Goal: Check status: Check status

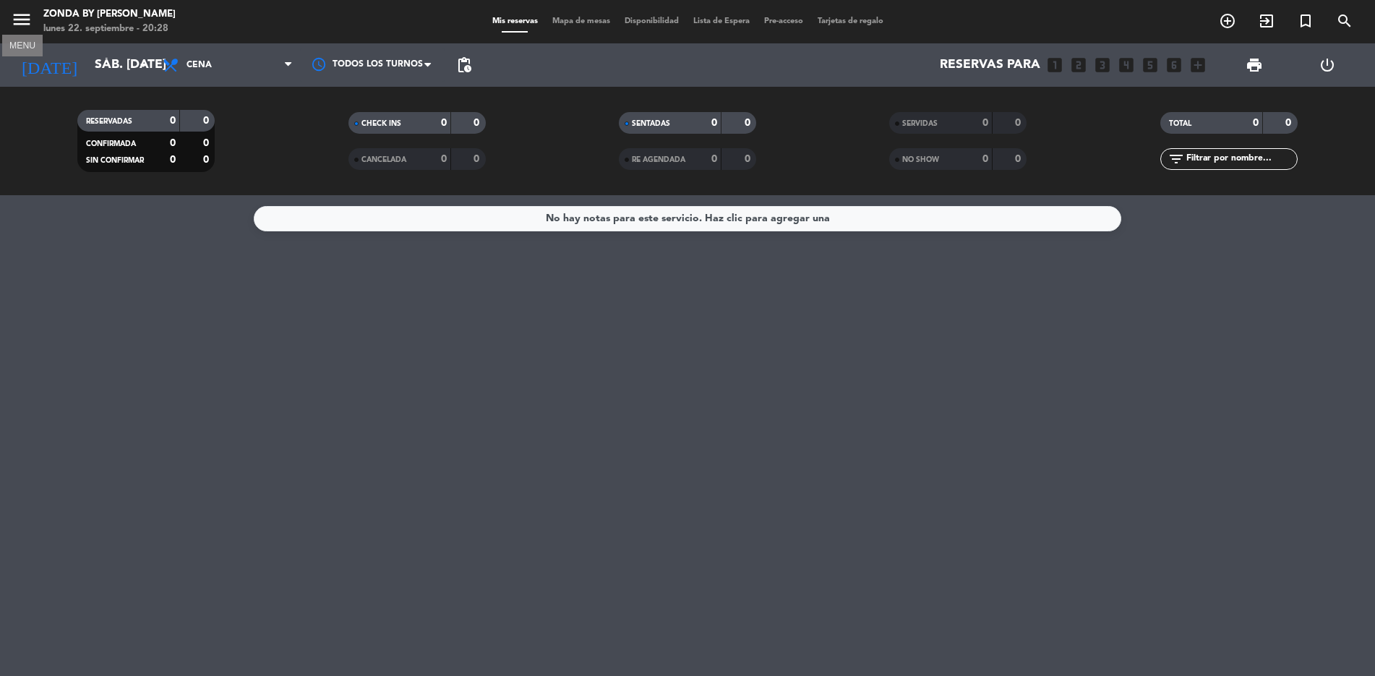
click at [26, 18] on icon "menu" at bounding box center [22, 20] width 22 height 22
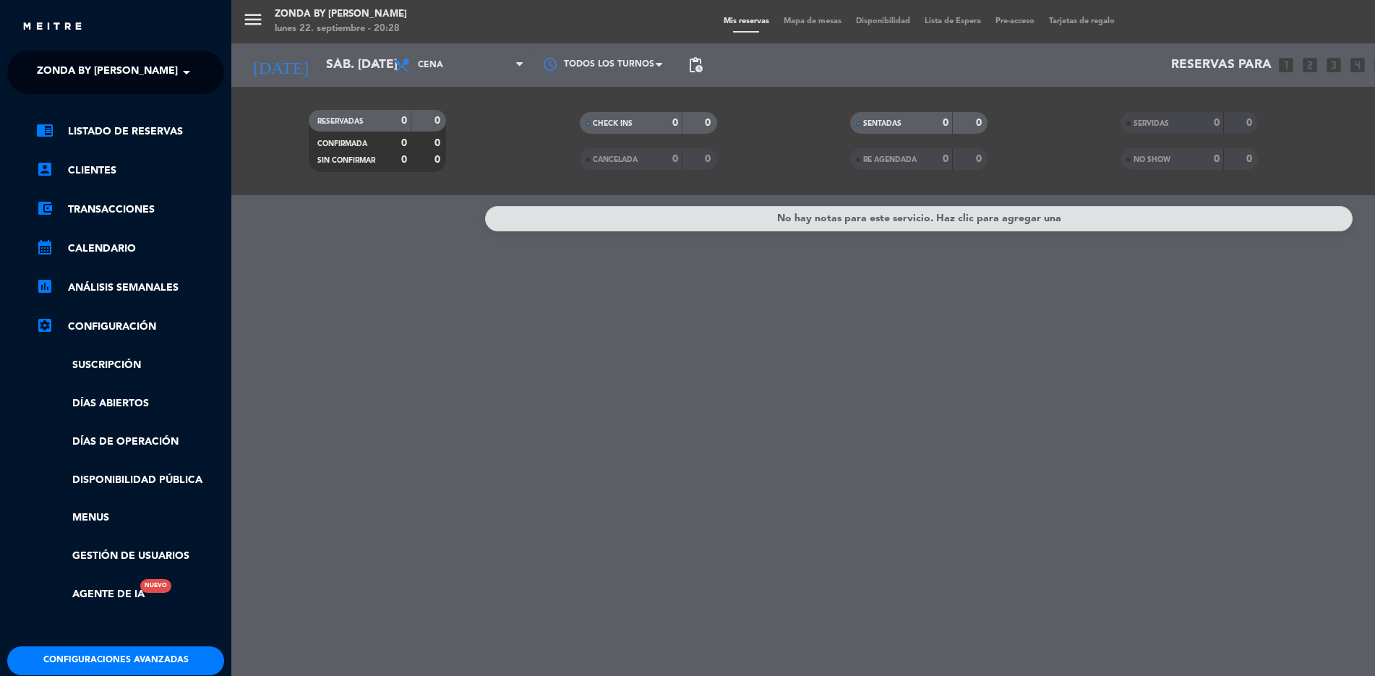
click at [182, 67] on span at bounding box center [190, 72] width 25 height 30
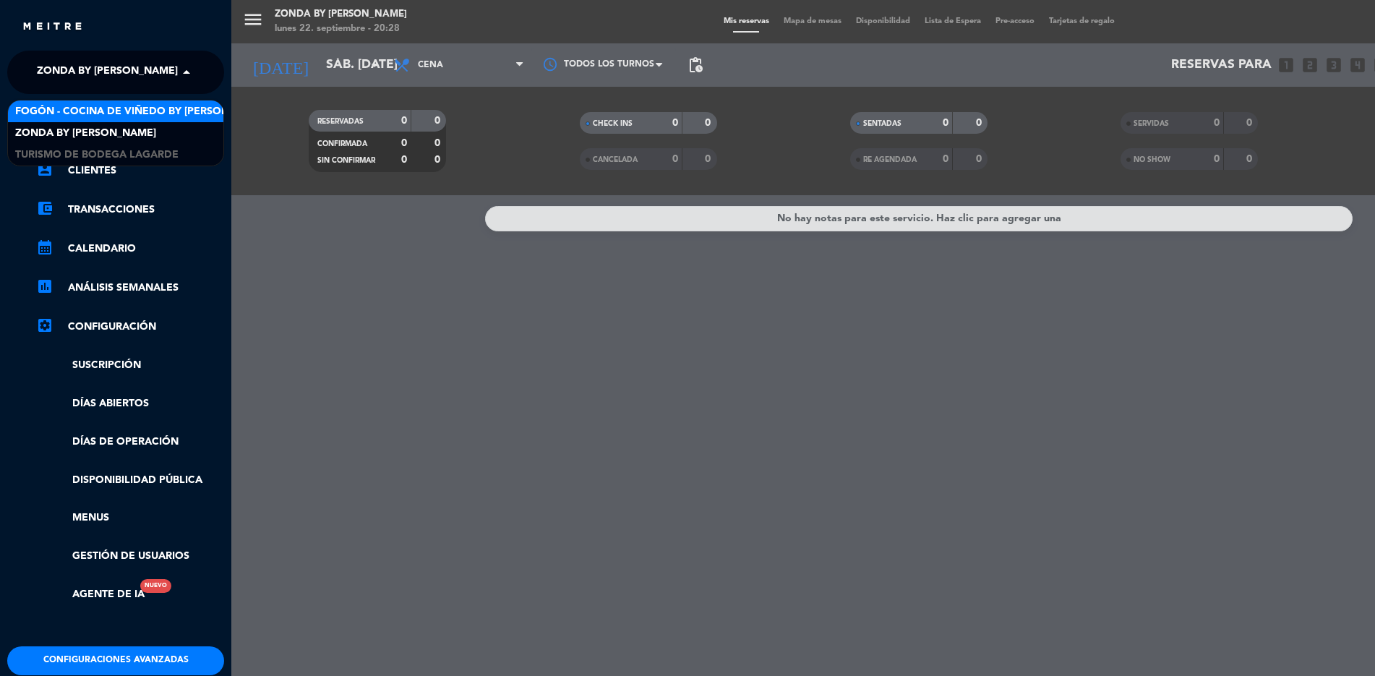
click at [54, 111] on span "Fogón - Cocina de viñedo by [PERSON_NAME]" at bounding box center [141, 111] width 253 height 17
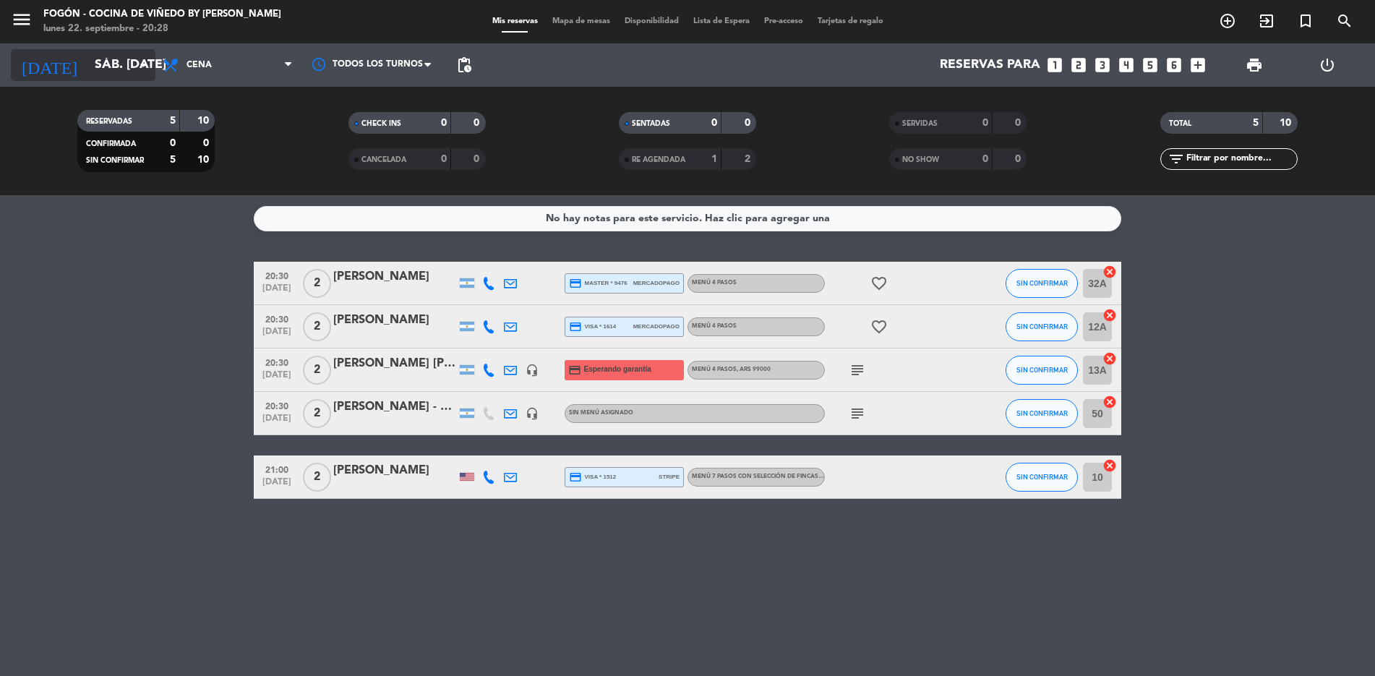
click at [140, 56] on icon "arrow_drop_down" at bounding box center [143, 64] width 17 height 17
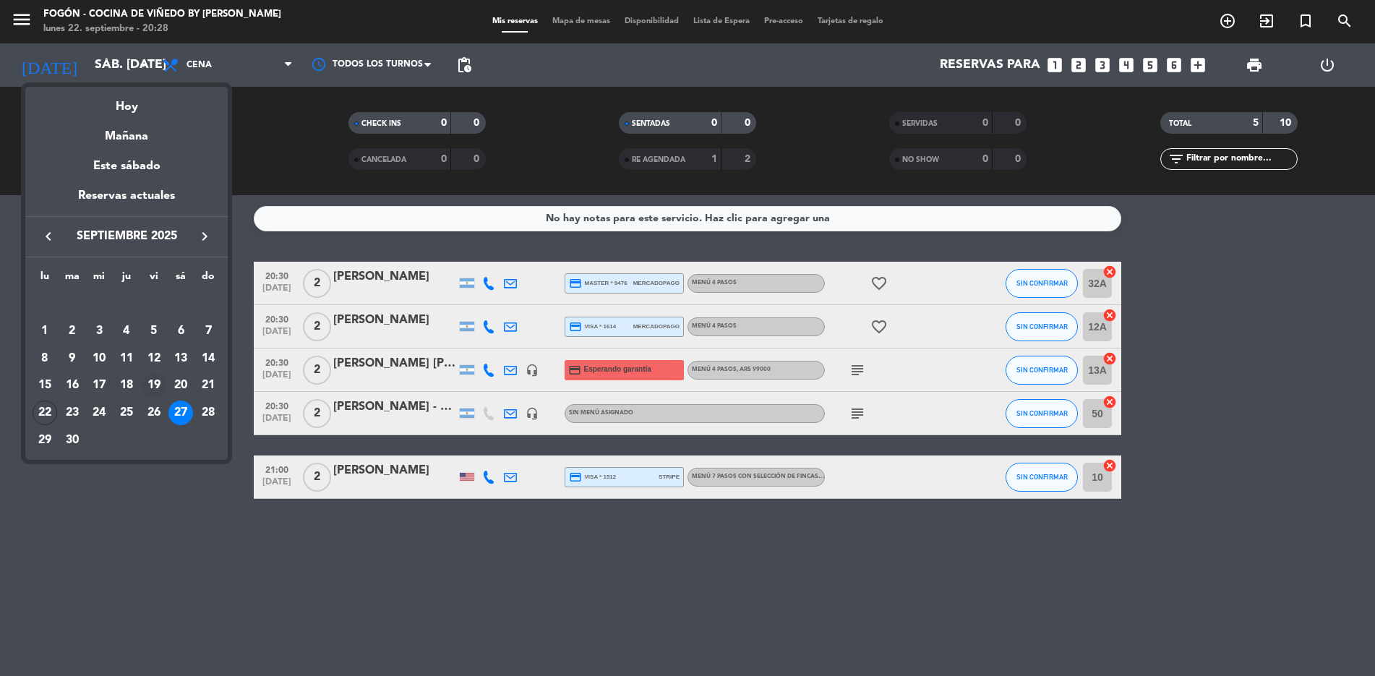
click at [156, 309] on div "19" at bounding box center [154, 385] width 25 height 25
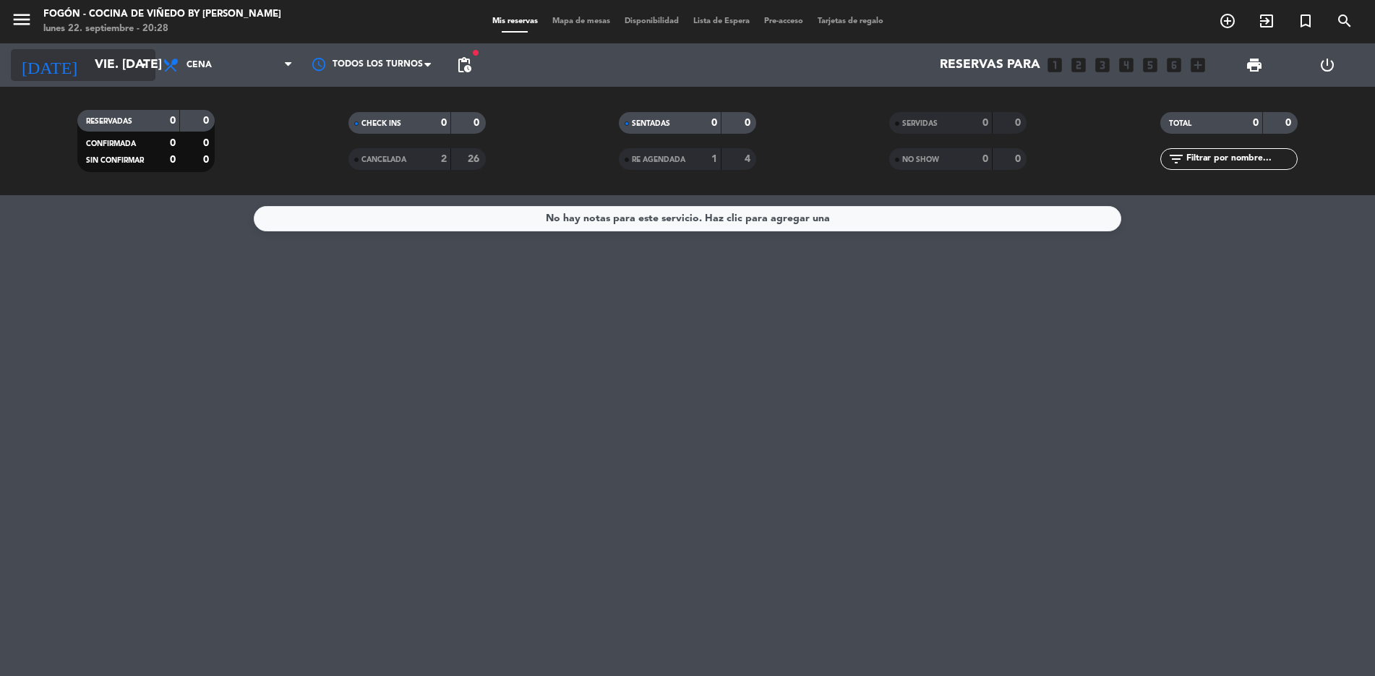
click at [146, 59] on icon "arrow_drop_down" at bounding box center [143, 64] width 17 height 17
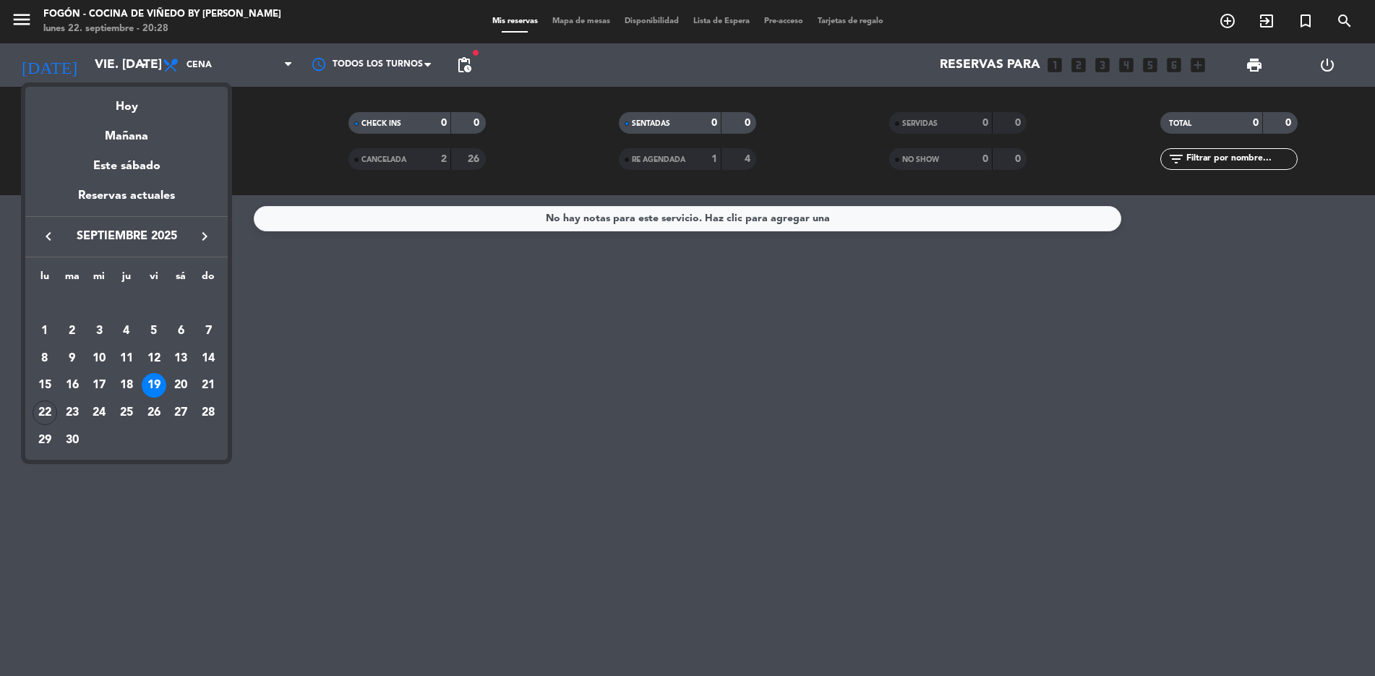
click at [146, 66] on div at bounding box center [687, 338] width 1375 height 676
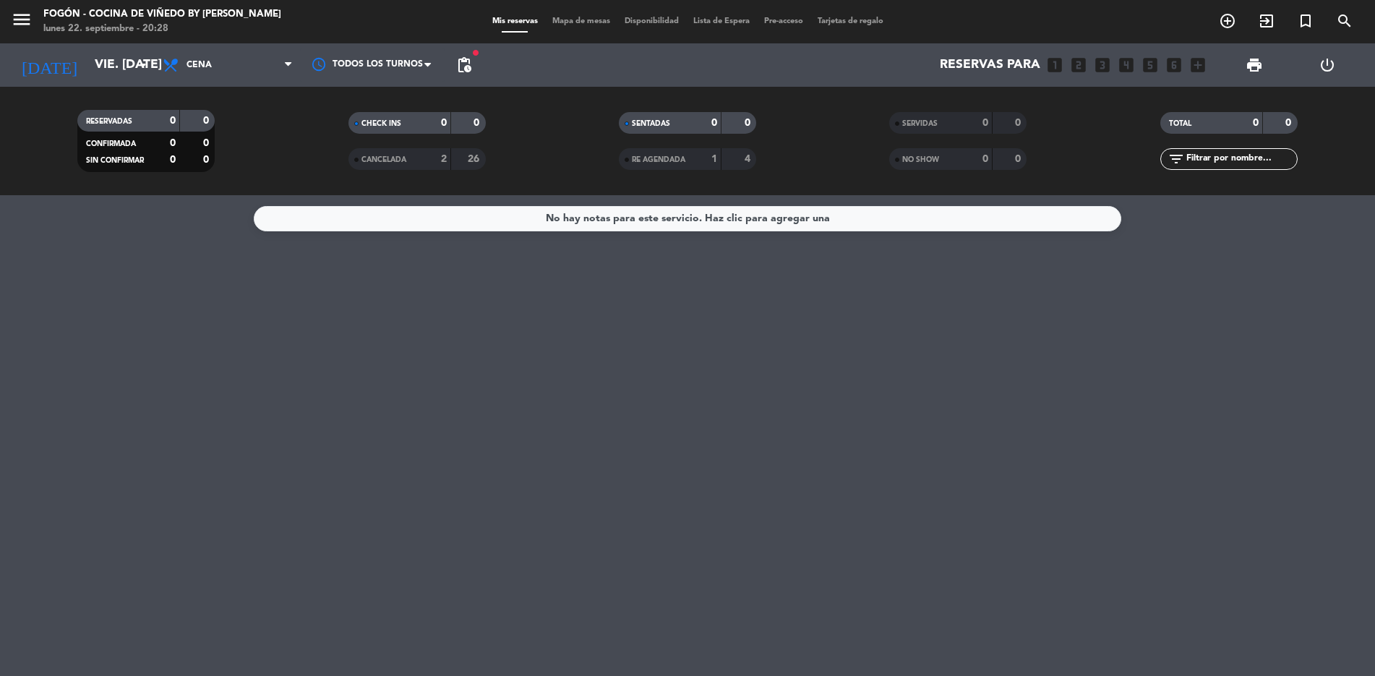
click at [146, 66] on icon "arrow_drop_down" at bounding box center [143, 64] width 17 height 17
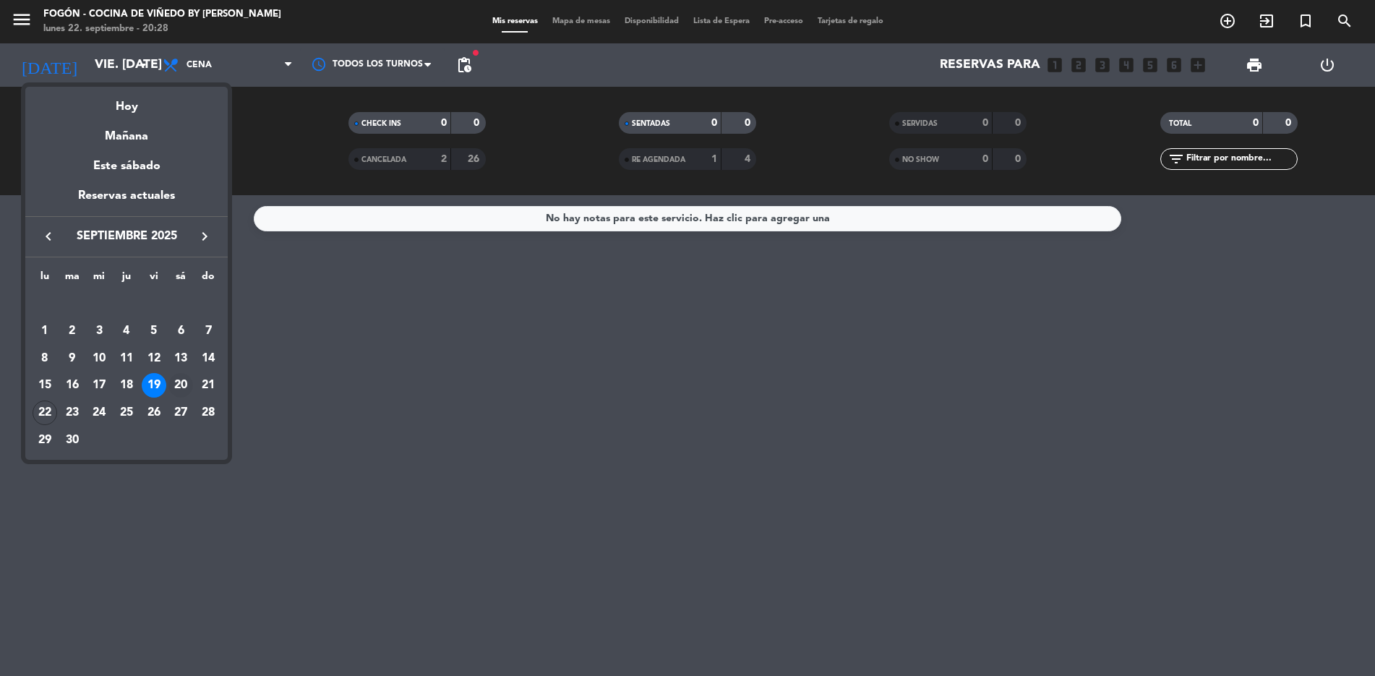
click at [183, 309] on div "20" at bounding box center [180, 385] width 25 height 25
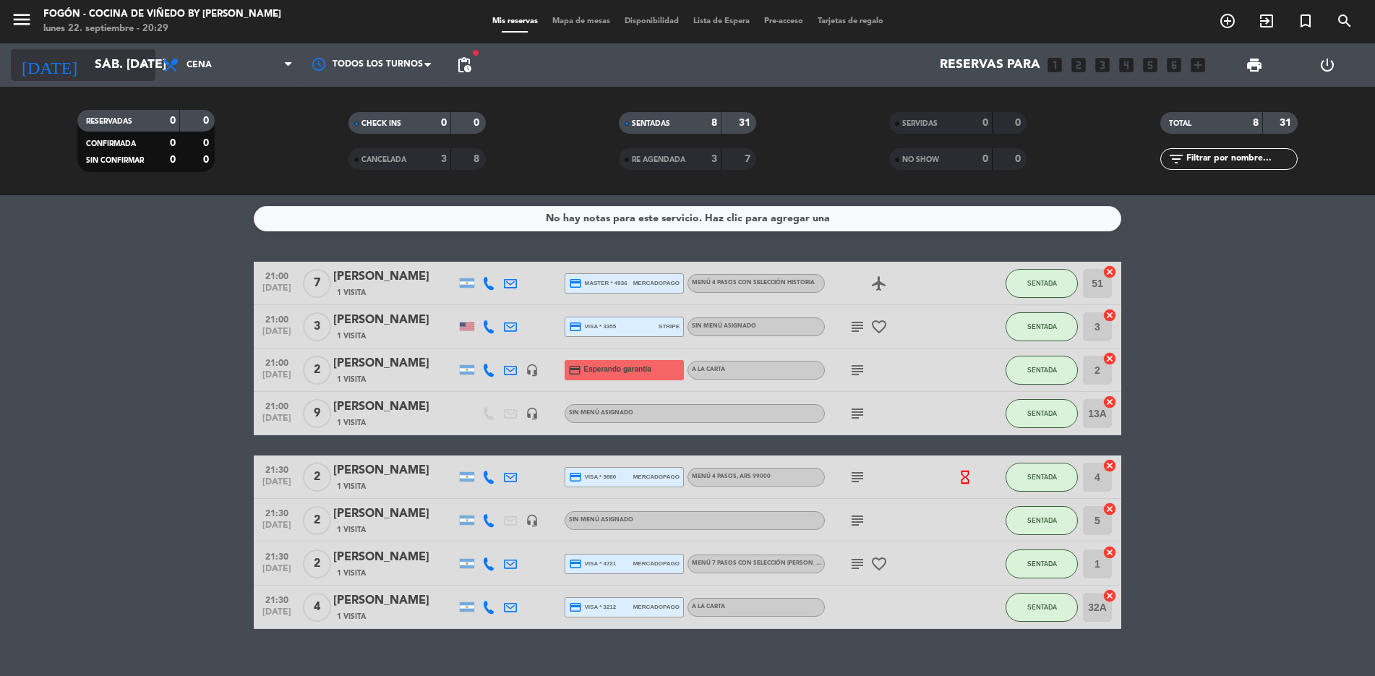
click at [137, 59] on icon "arrow_drop_down" at bounding box center [143, 64] width 17 height 17
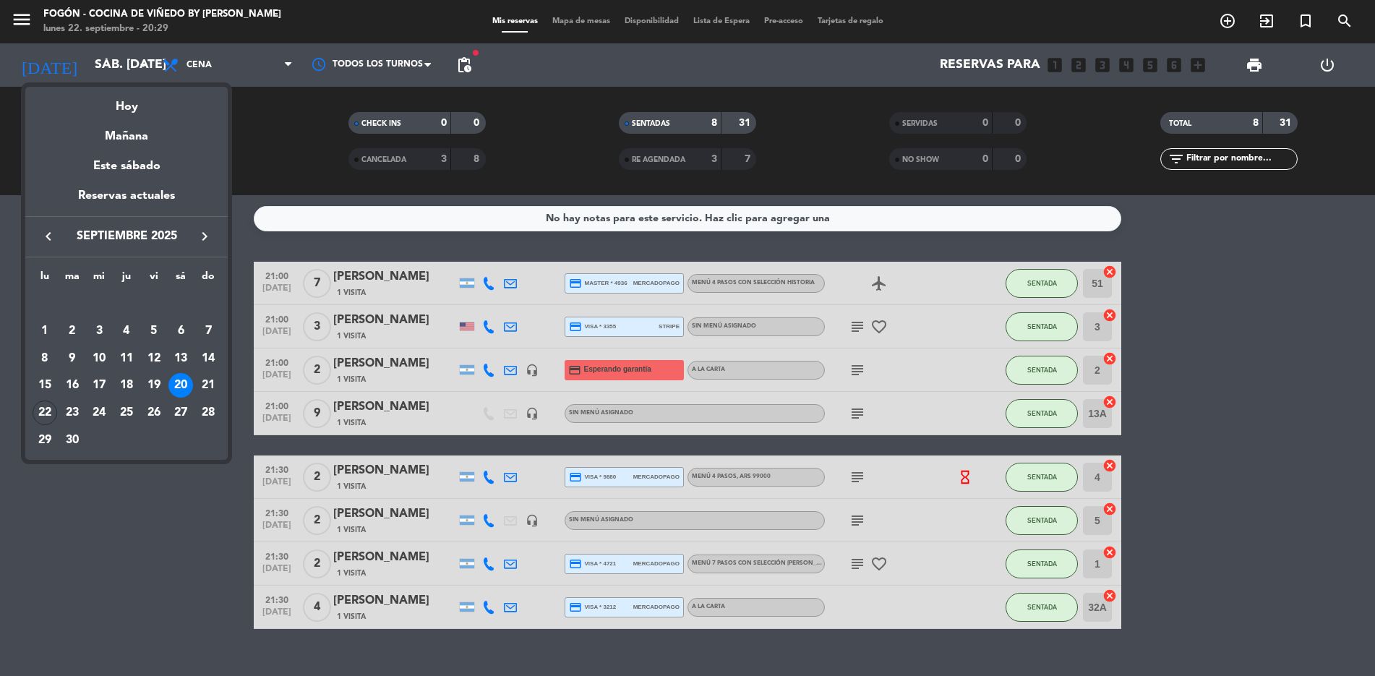
click at [144, 64] on div at bounding box center [687, 338] width 1375 height 676
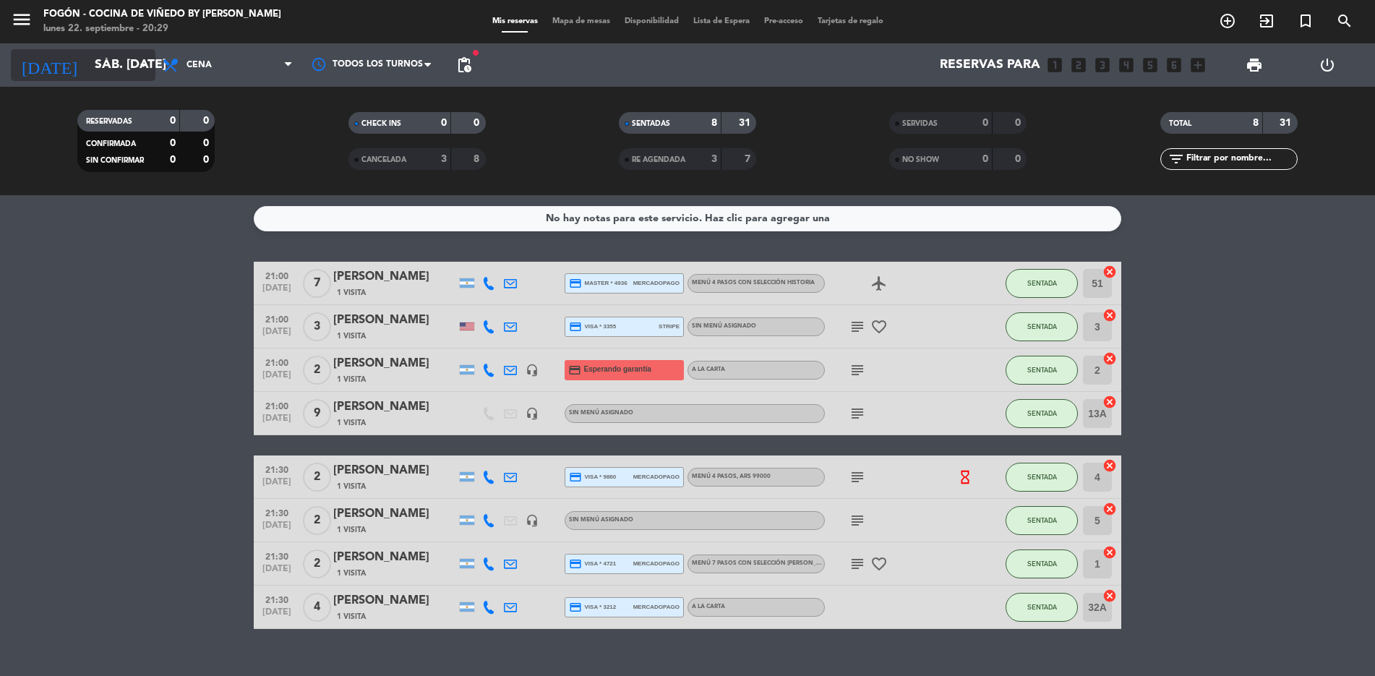
click at [144, 63] on icon "arrow_drop_down" at bounding box center [143, 64] width 17 height 17
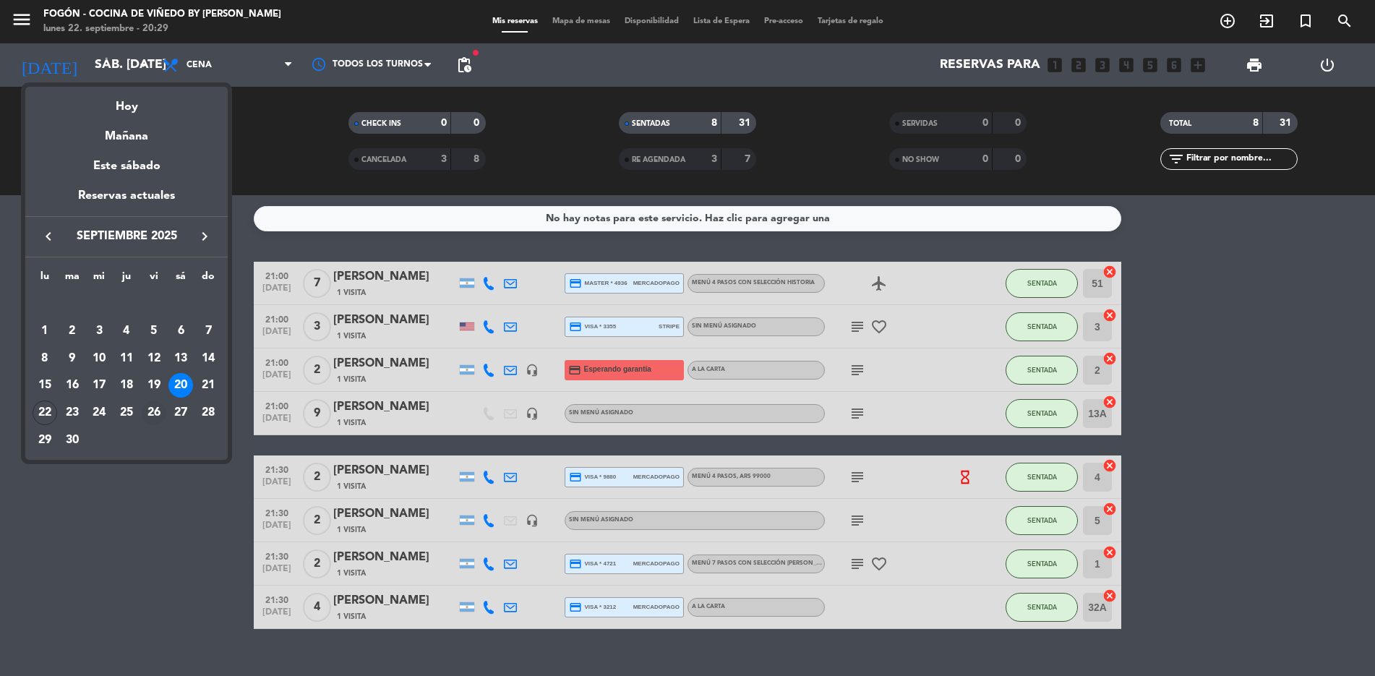
click at [154, 309] on div "26" at bounding box center [154, 413] width 25 height 25
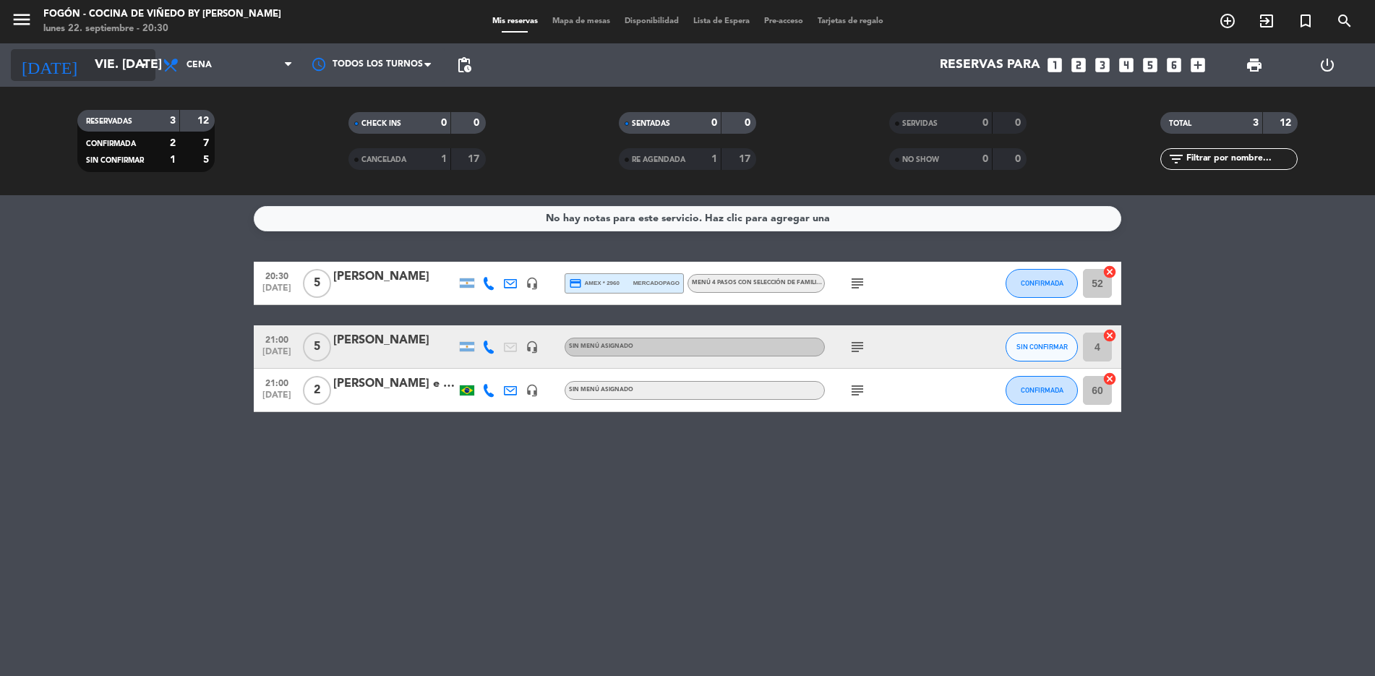
click at [145, 59] on icon "arrow_drop_down" at bounding box center [143, 64] width 17 height 17
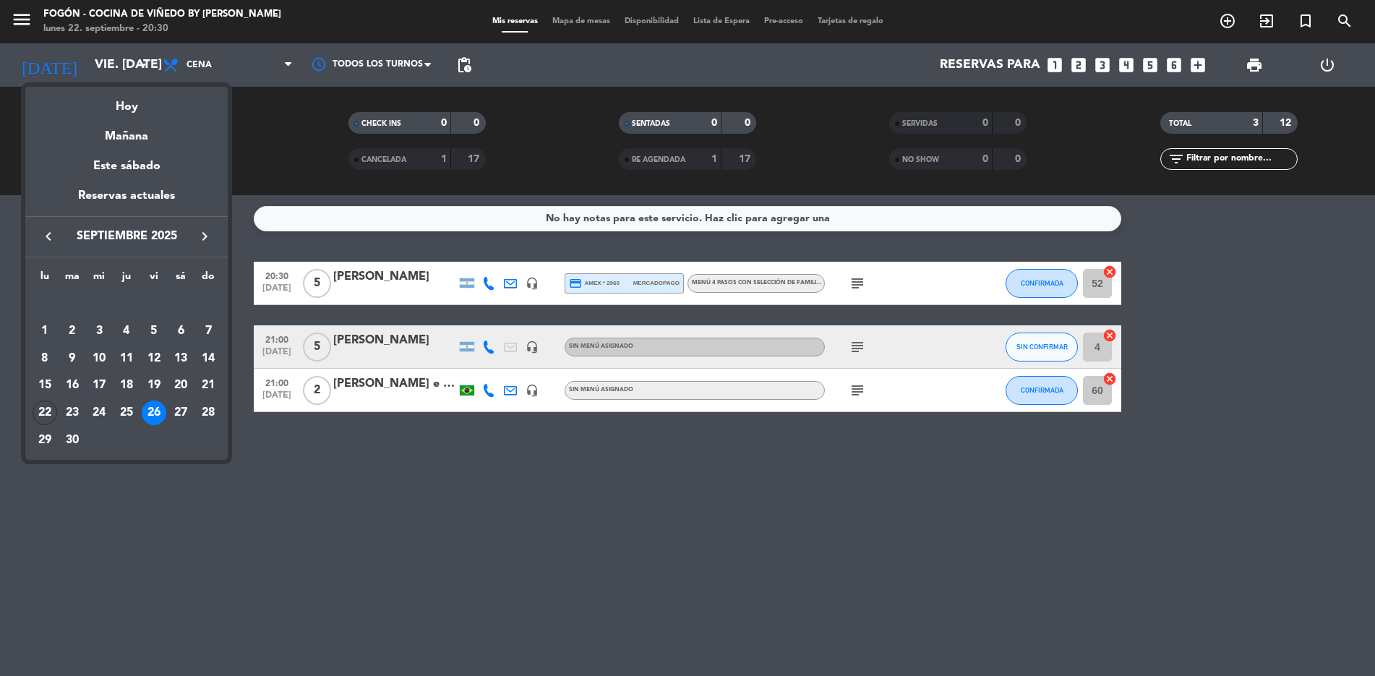
click at [158, 309] on div "26" at bounding box center [154, 413] width 25 height 25
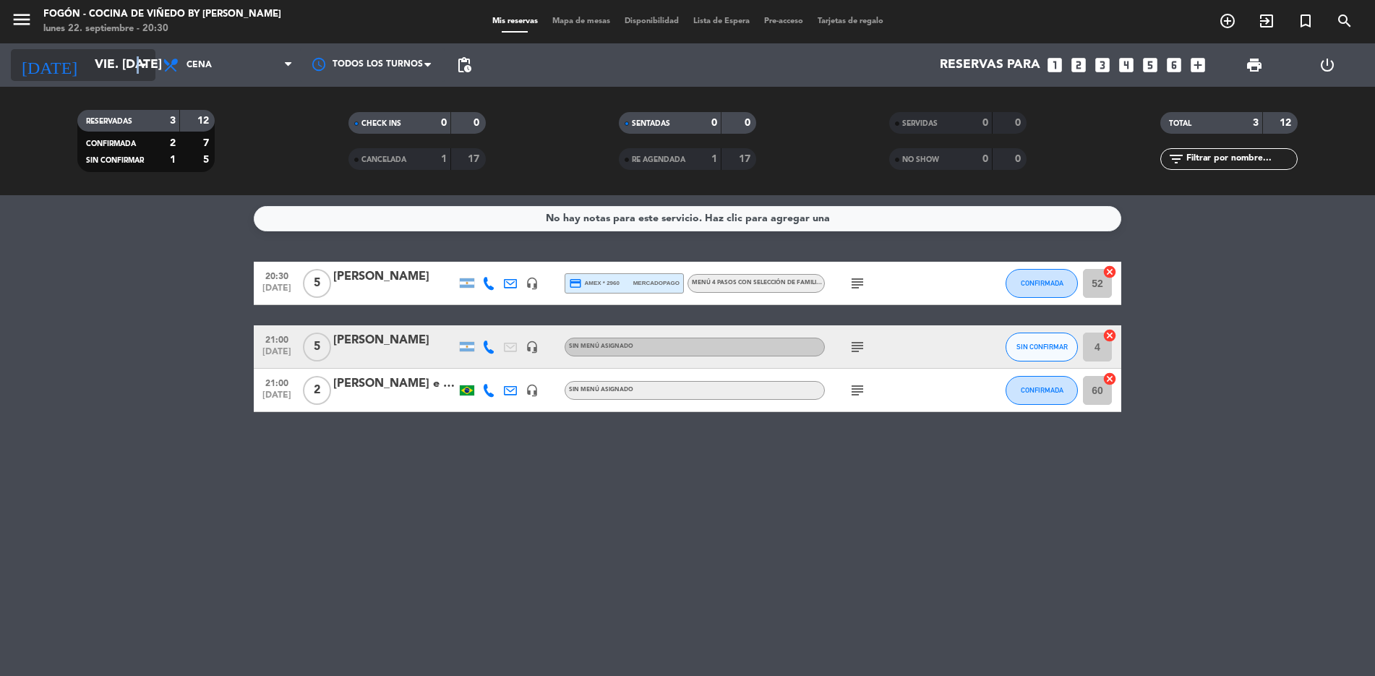
click at [139, 58] on icon "arrow_drop_down" at bounding box center [143, 64] width 17 height 17
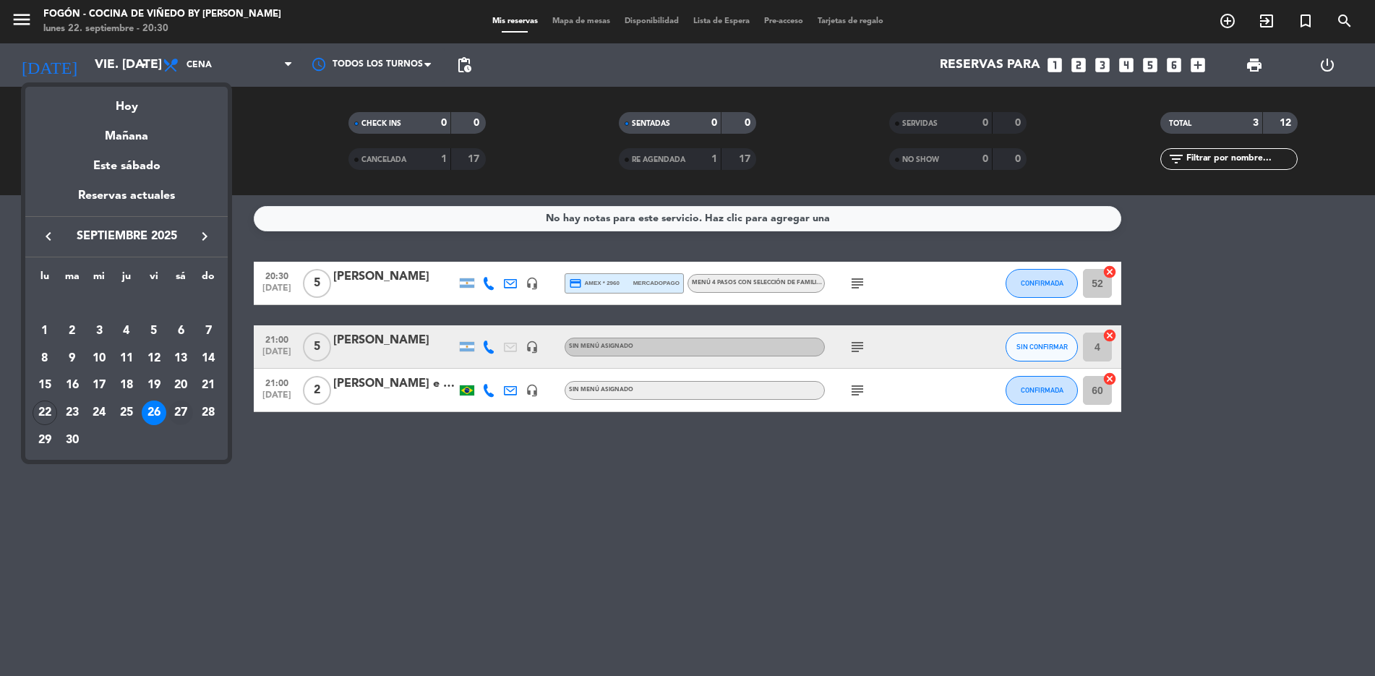
click at [179, 309] on div "27" at bounding box center [180, 413] width 25 height 25
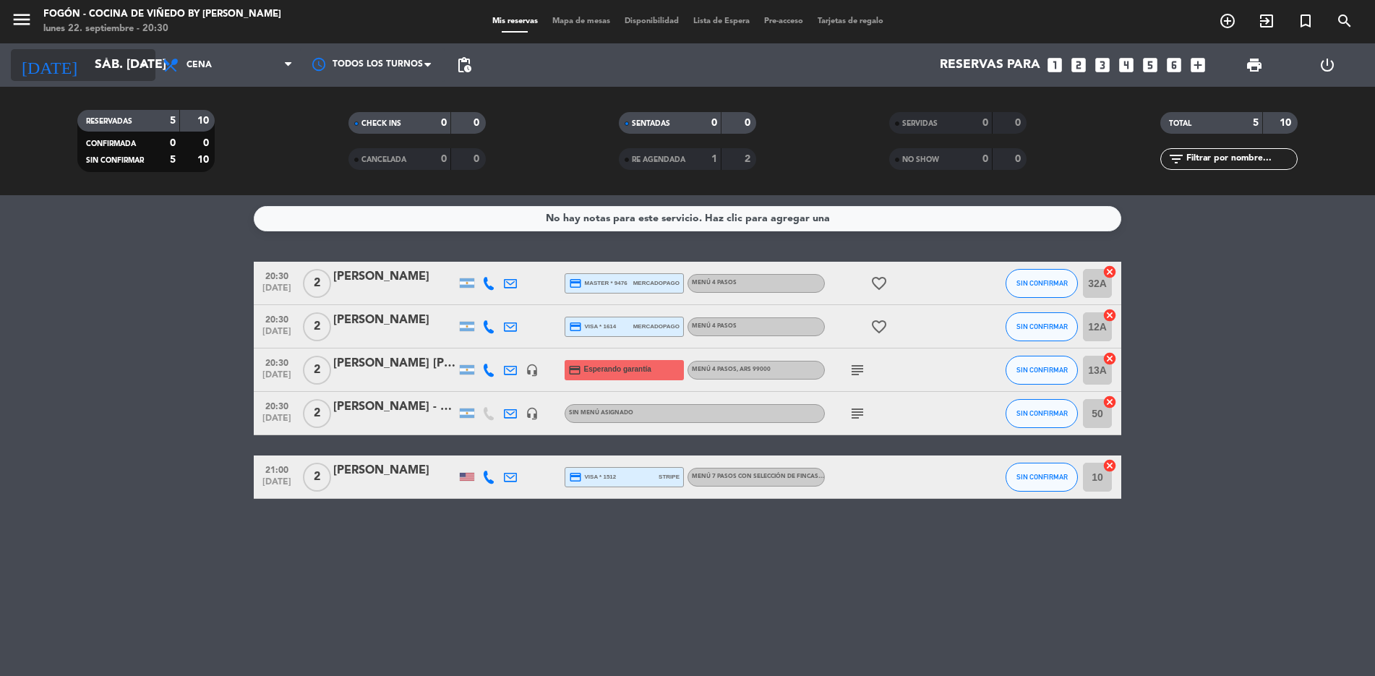
click at [137, 56] on input "sáb. [DATE]" at bounding box center [171, 65] width 168 height 29
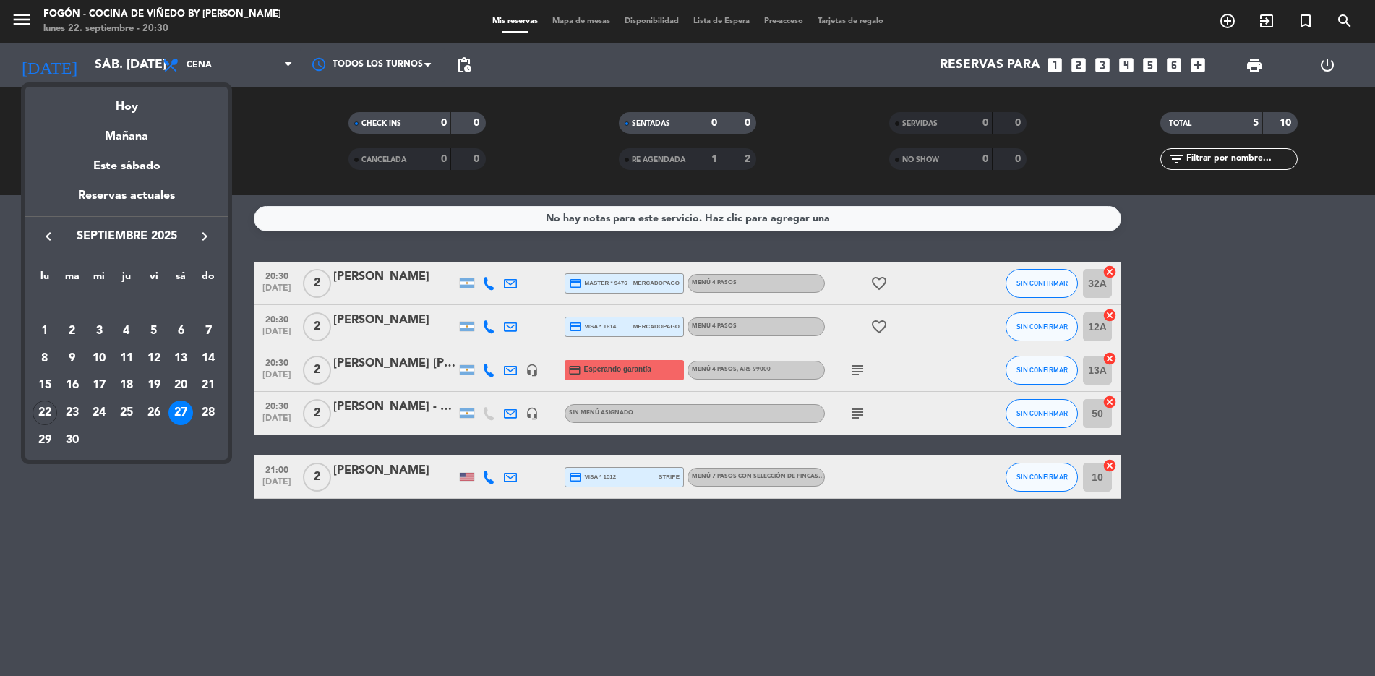
click at [129, 309] on div "18" at bounding box center [126, 385] width 25 height 25
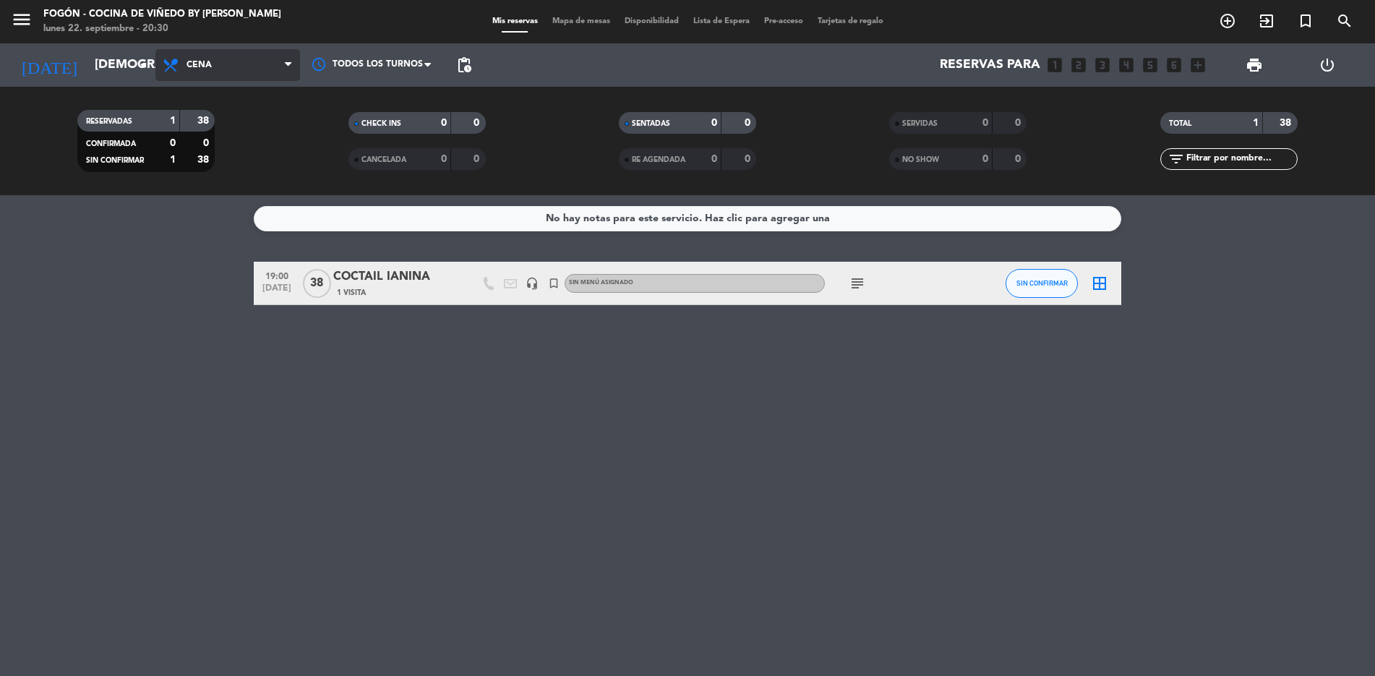
click at [288, 56] on span "Cena" at bounding box center [227, 65] width 145 height 32
click at [213, 124] on div "menu Fogón - Cocina de viñedo by [PERSON_NAME] lunes 22. septiembre - 20:30 Mis…" at bounding box center [687, 97] width 1375 height 195
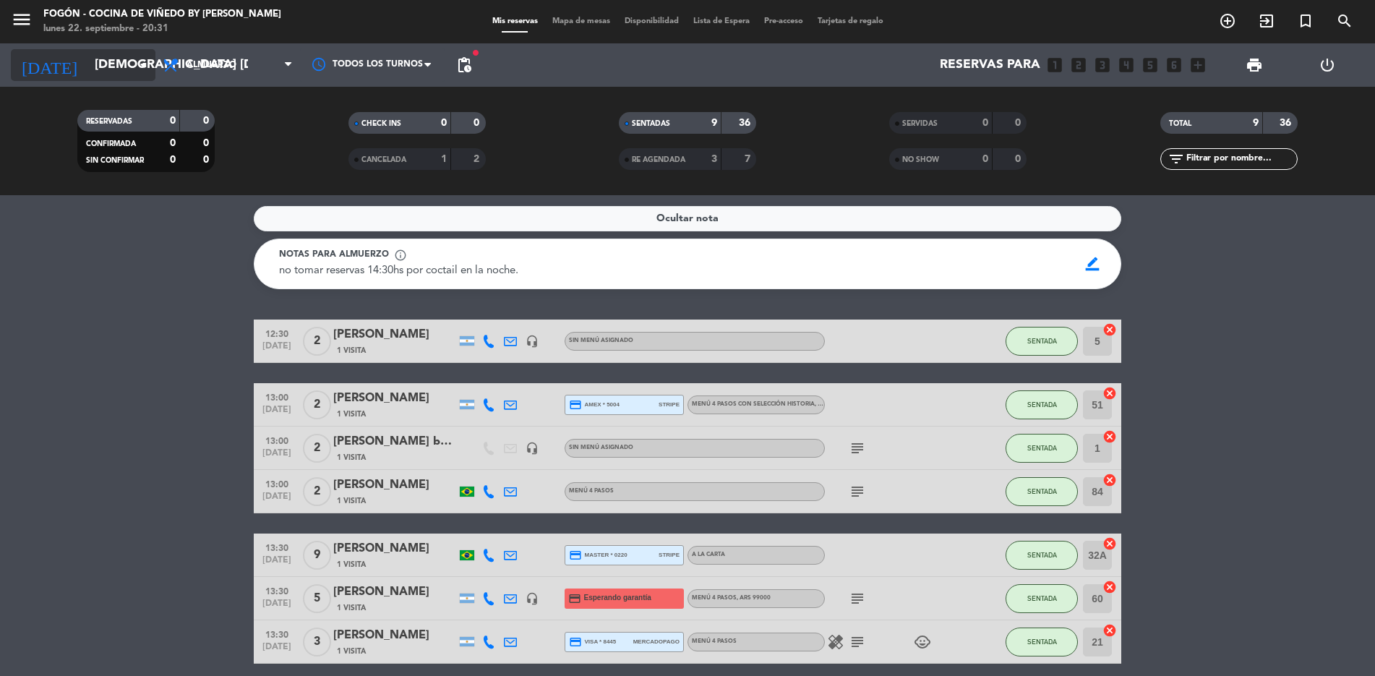
click at [141, 63] on icon "arrow_drop_down" at bounding box center [143, 64] width 17 height 17
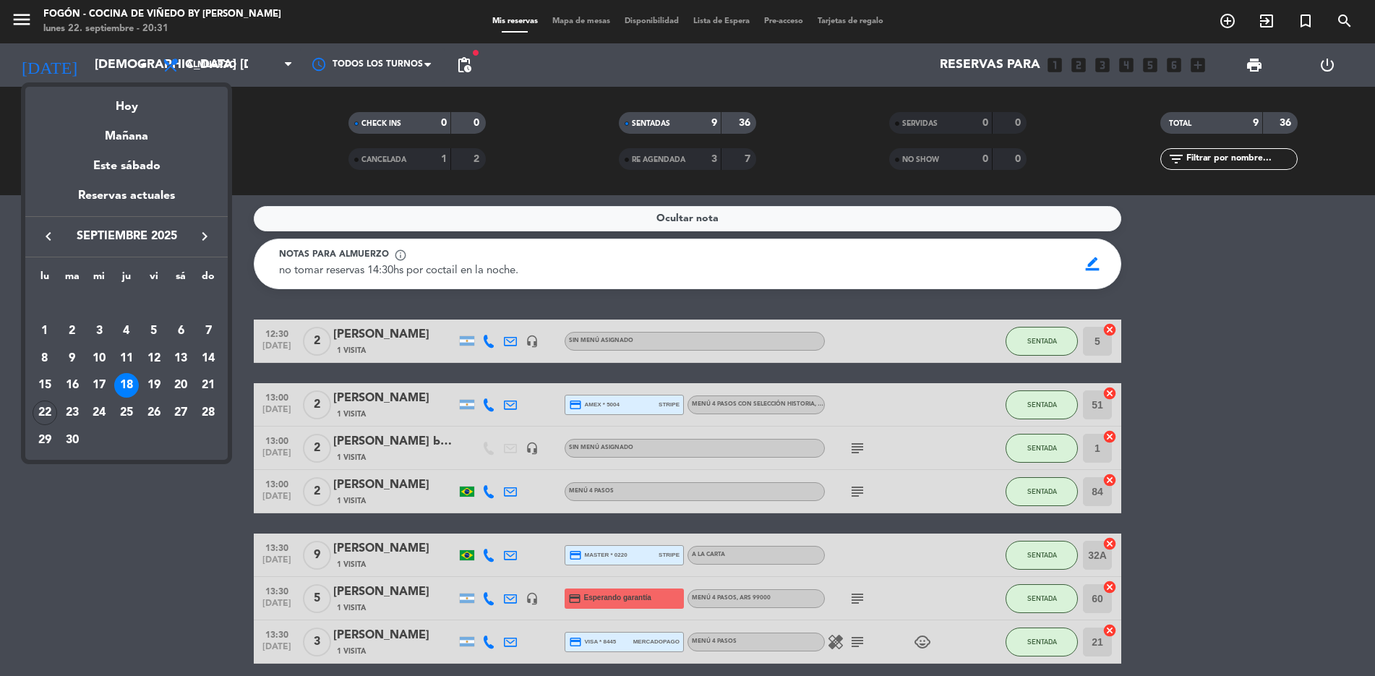
click at [161, 309] on div "19" at bounding box center [154, 385] width 25 height 25
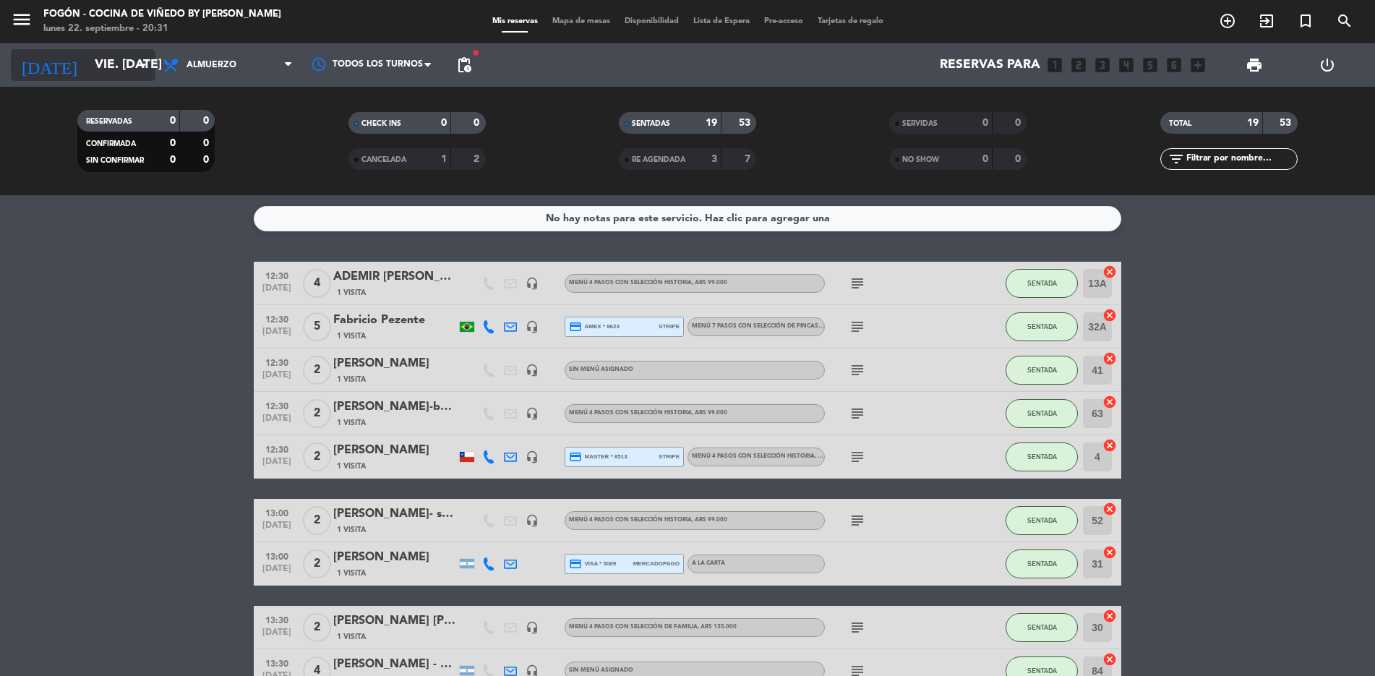
click at [145, 56] on input "vie. [DATE]" at bounding box center [171, 65] width 168 height 29
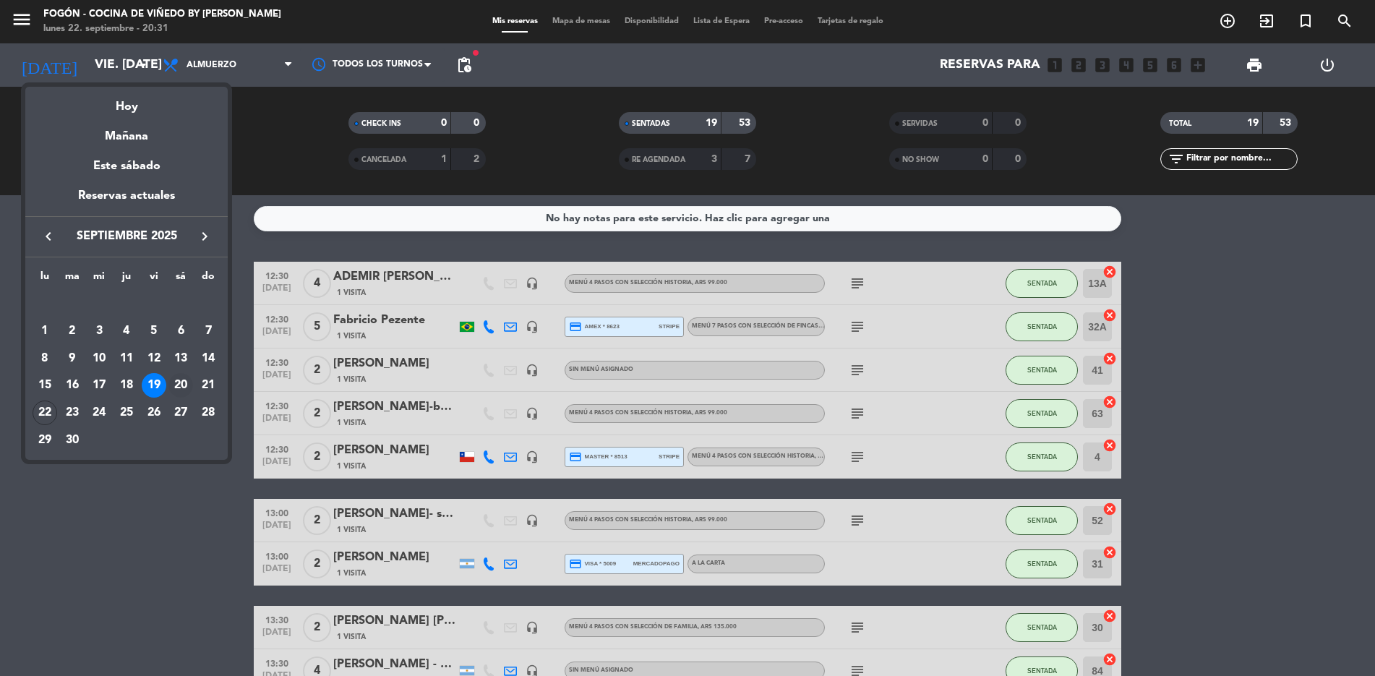
click at [183, 309] on div "20" at bounding box center [180, 385] width 25 height 25
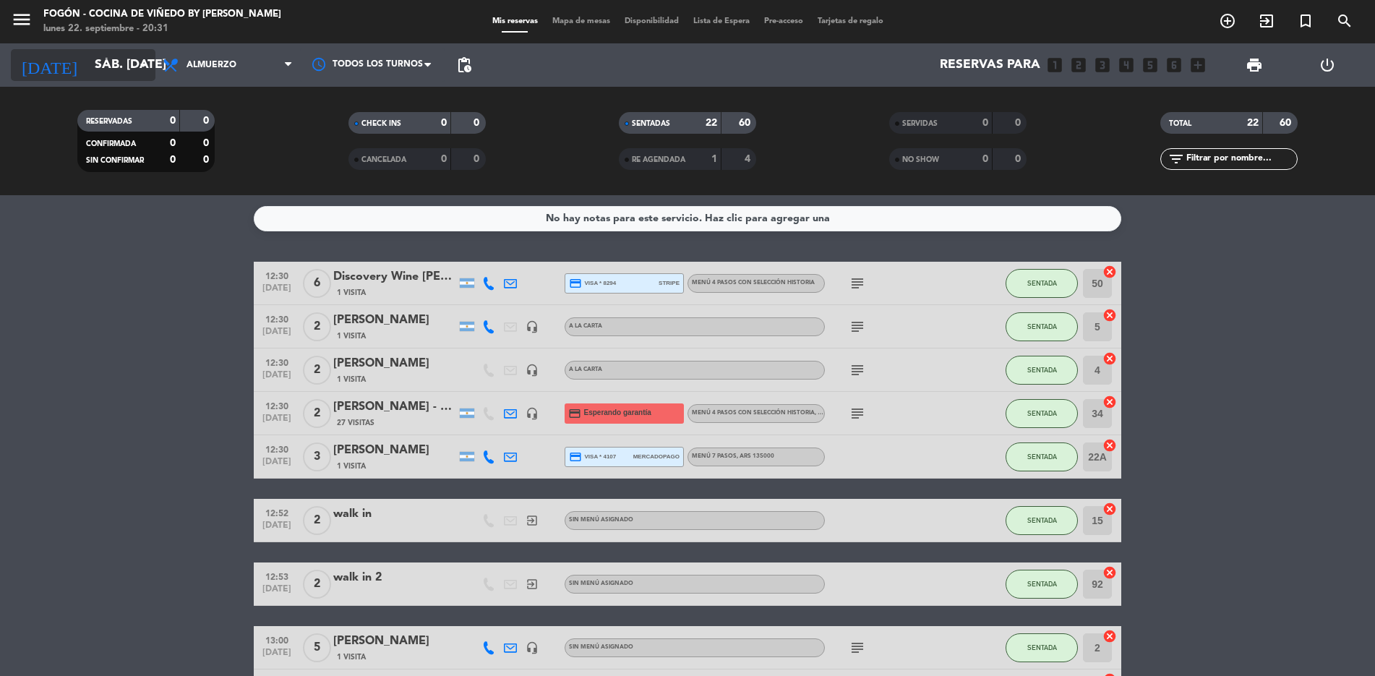
click at [141, 57] on icon "arrow_drop_down" at bounding box center [143, 64] width 17 height 17
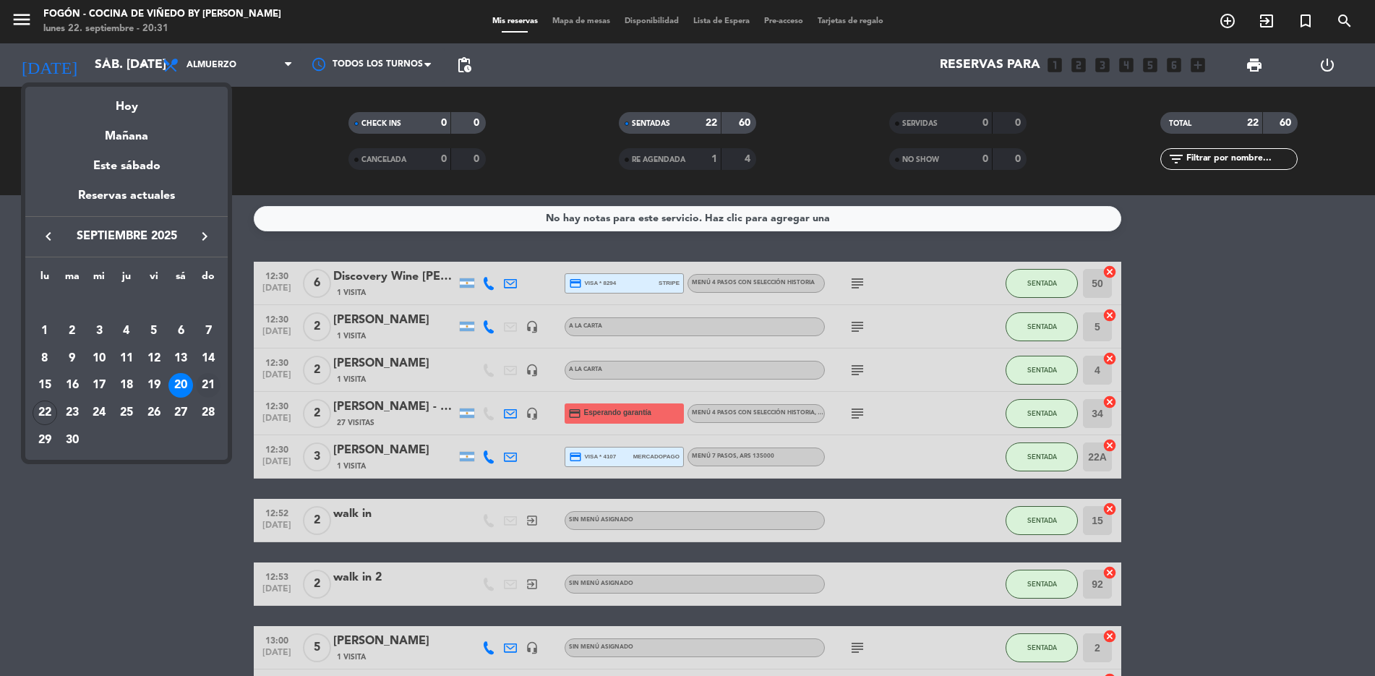
click at [205, 309] on div "21" at bounding box center [208, 385] width 25 height 25
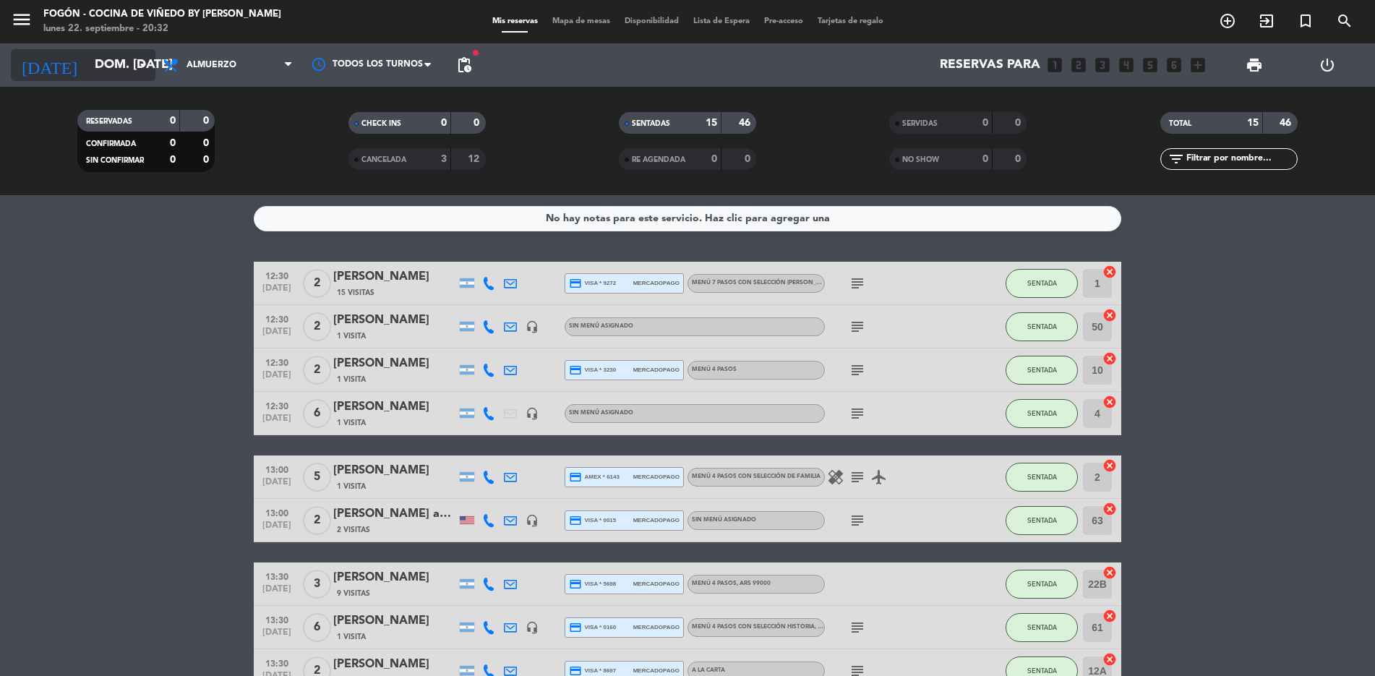
click at [142, 61] on icon "arrow_drop_down" at bounding box center [143, 64] width 17 height 17
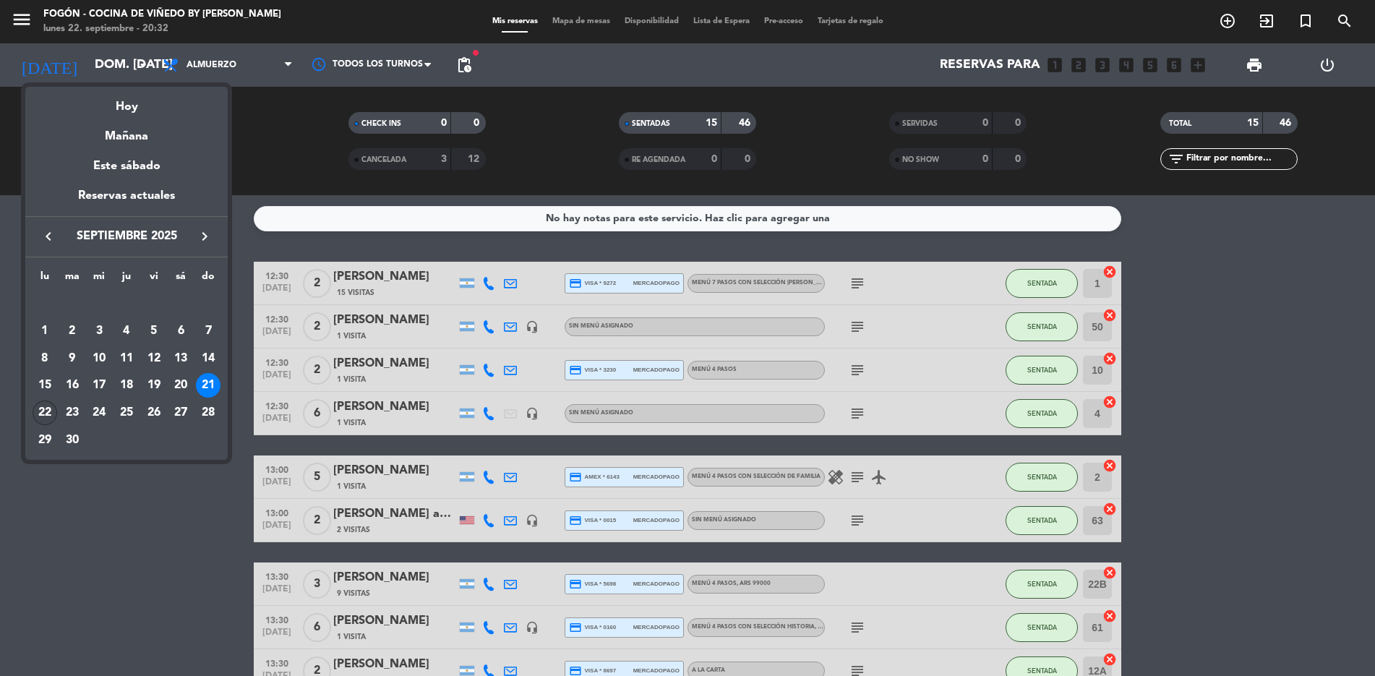
click at [42, 309] on div "22" at bounding box center [45, 413] width 25 height 25
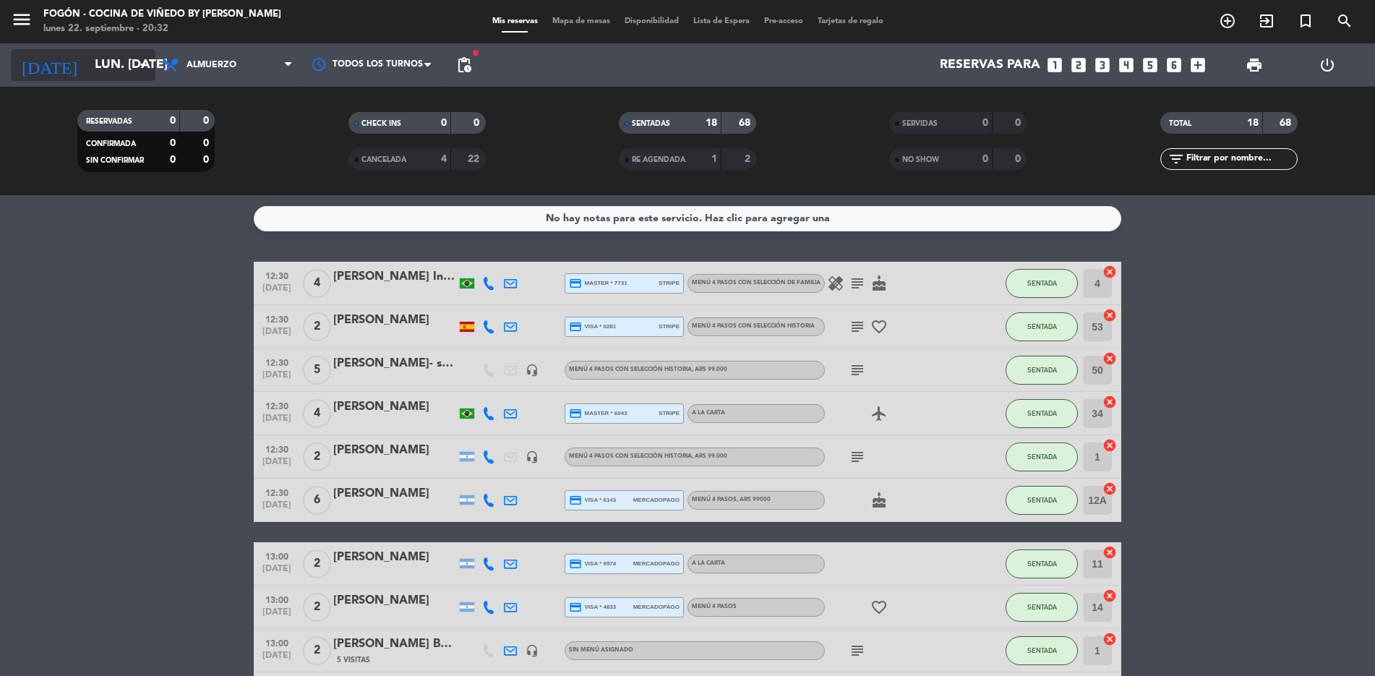
click at [142, 61] on icon "arrow_drop_down" at bounding box center [143, 64] width 17 height 17
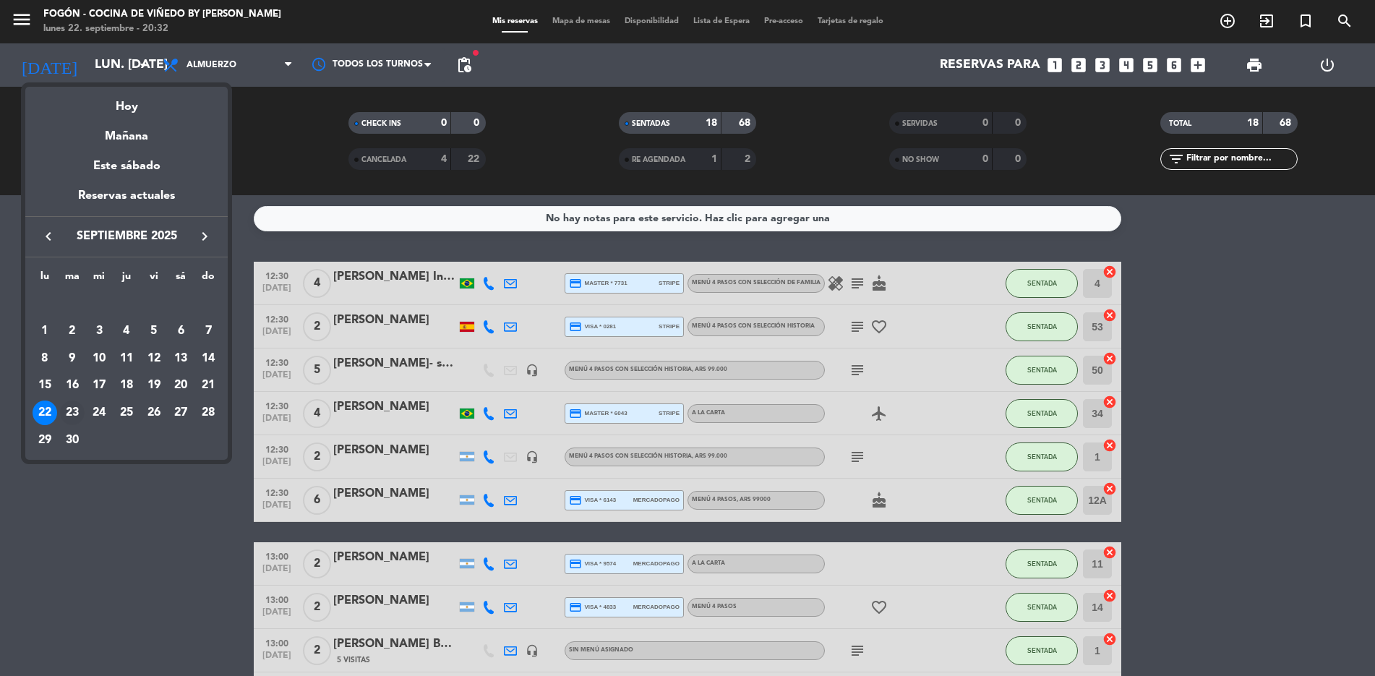
click at [69, 309] on div "23" at bounding box center [72, 413] width 25 height 25
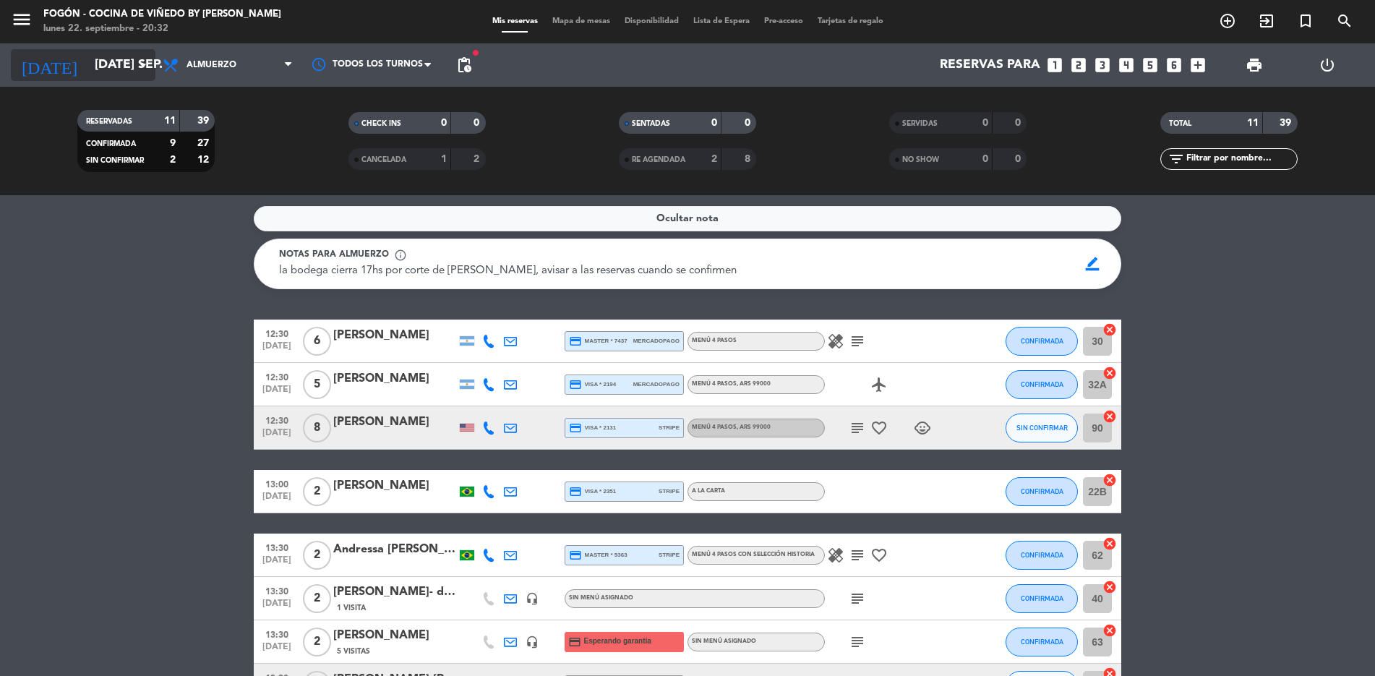
click at [140, 59] on icon "arrow_drop_down" at bounding box center [143, 64] width 17 height 17
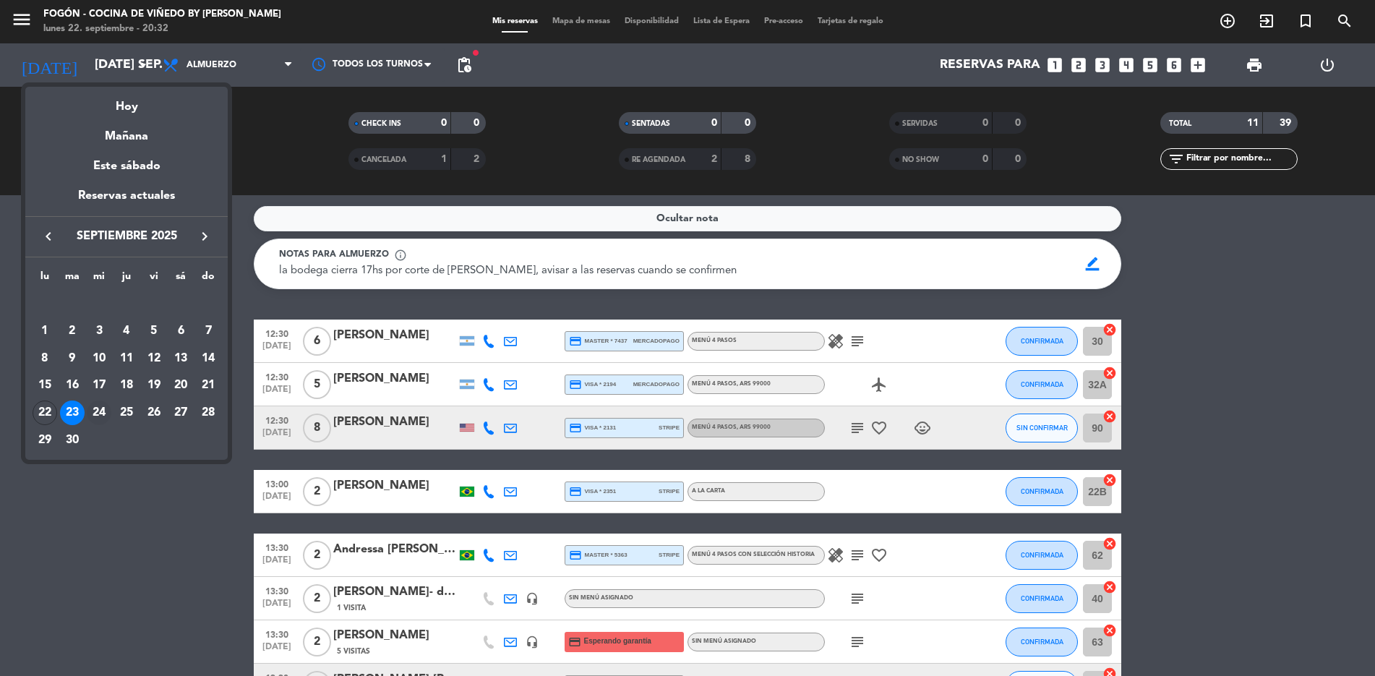
click at [101, 309] on div "24" at bounding box center [99, 413] width 25 height 25
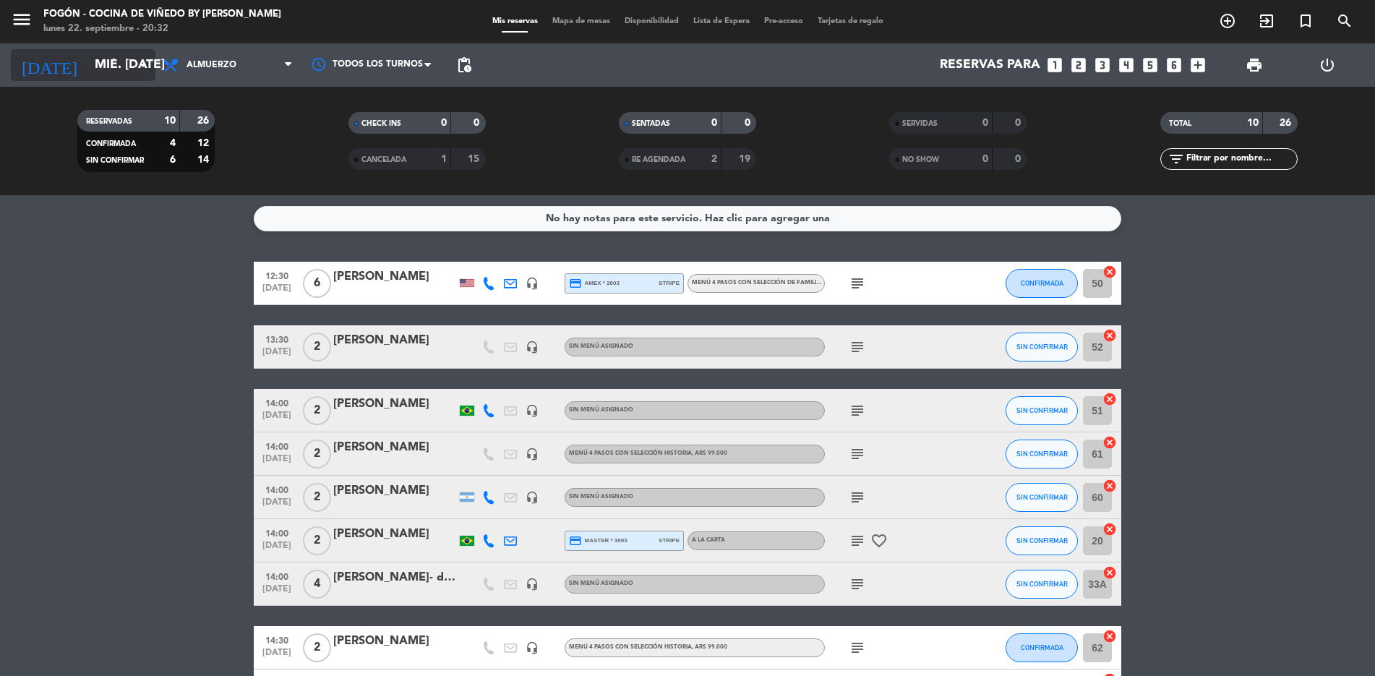
click at [148, 58] on icon "arrow_drop_down" at bounding box center [143, 64] width 17 height 17
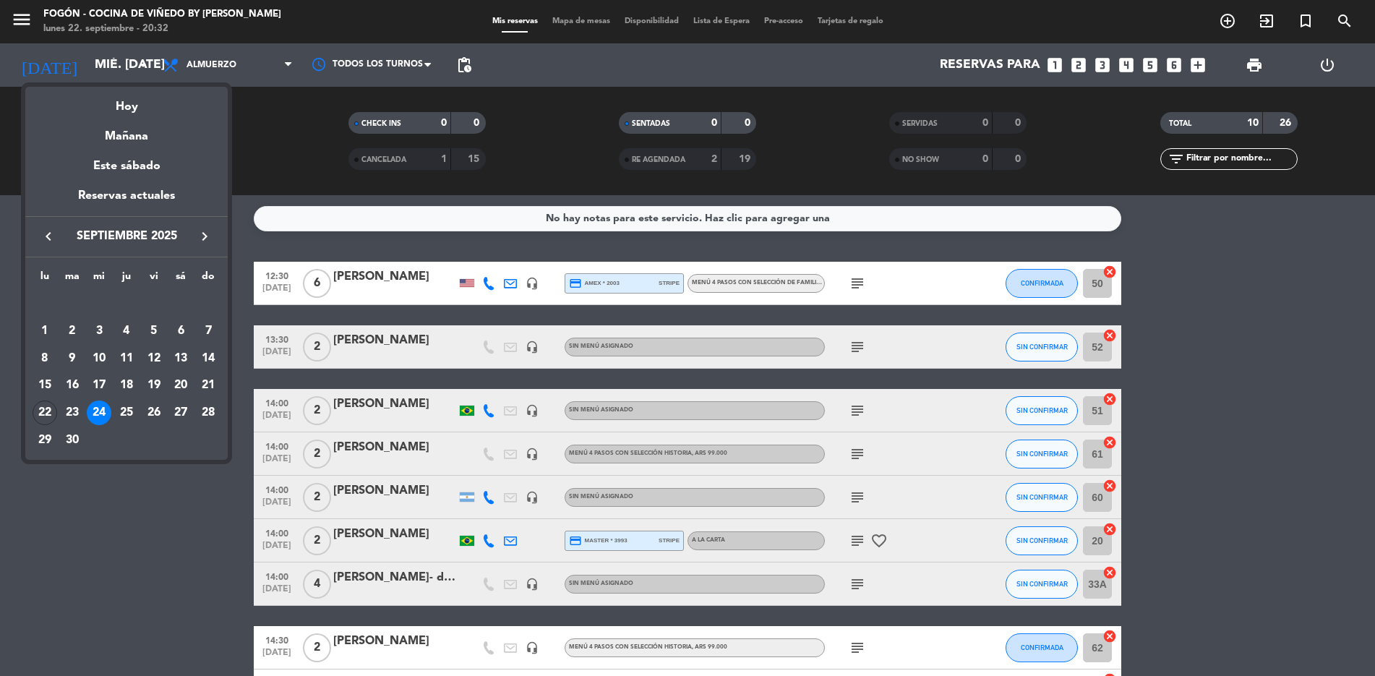
click at [142, 64] on div at bounding box center [687, 338] width 1375 height 676
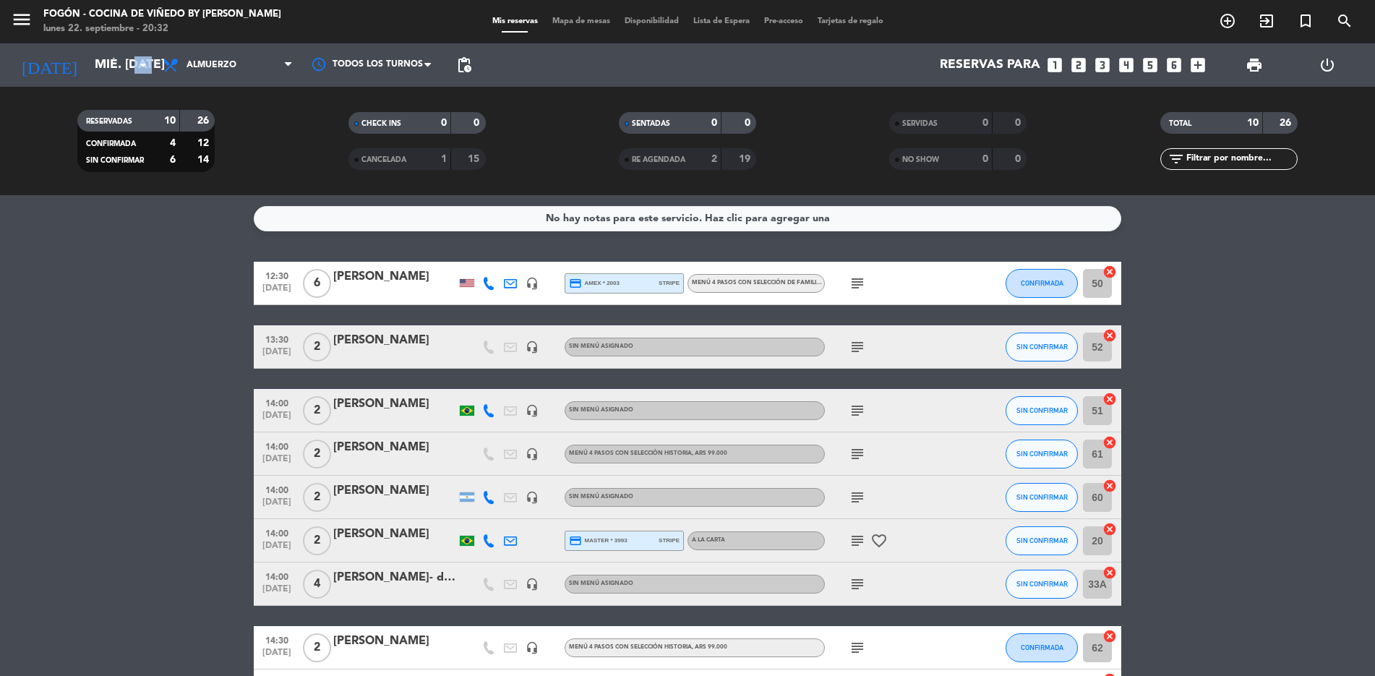
click at [142, 64] on icon "arrow_drop_down" at bounding box center [143, 64] width 17 height 17
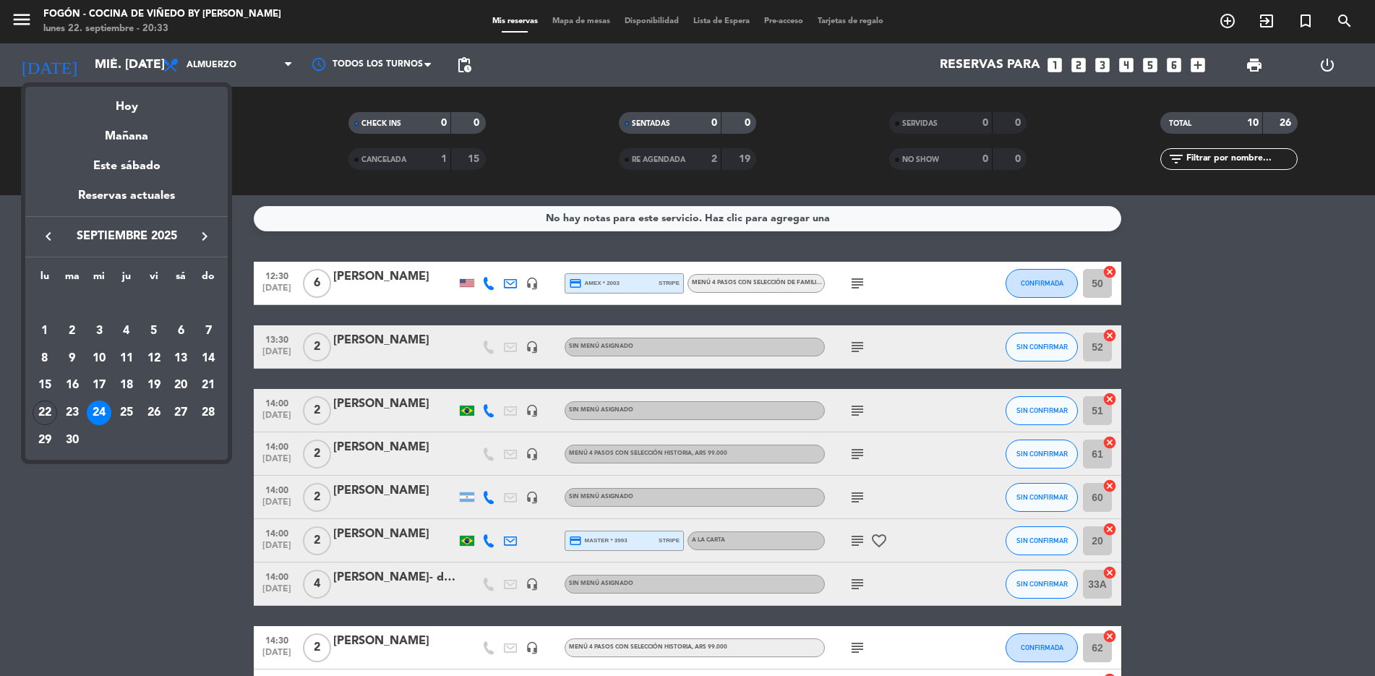
click at [125, 309] on div "25" at bounding box center [126, 413] width 25 height 25
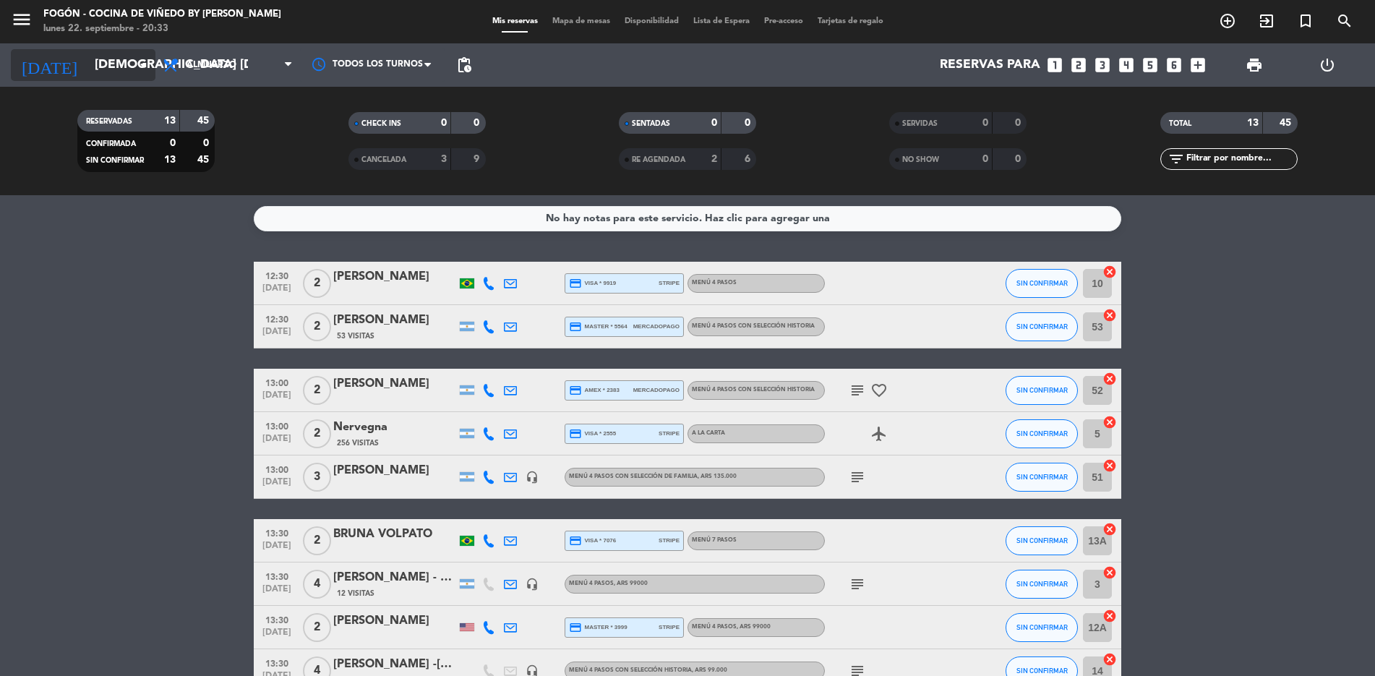
click at [143, 63] on icon "arrow_drop_down" at bounding box center [143, 64] width 17 height 17
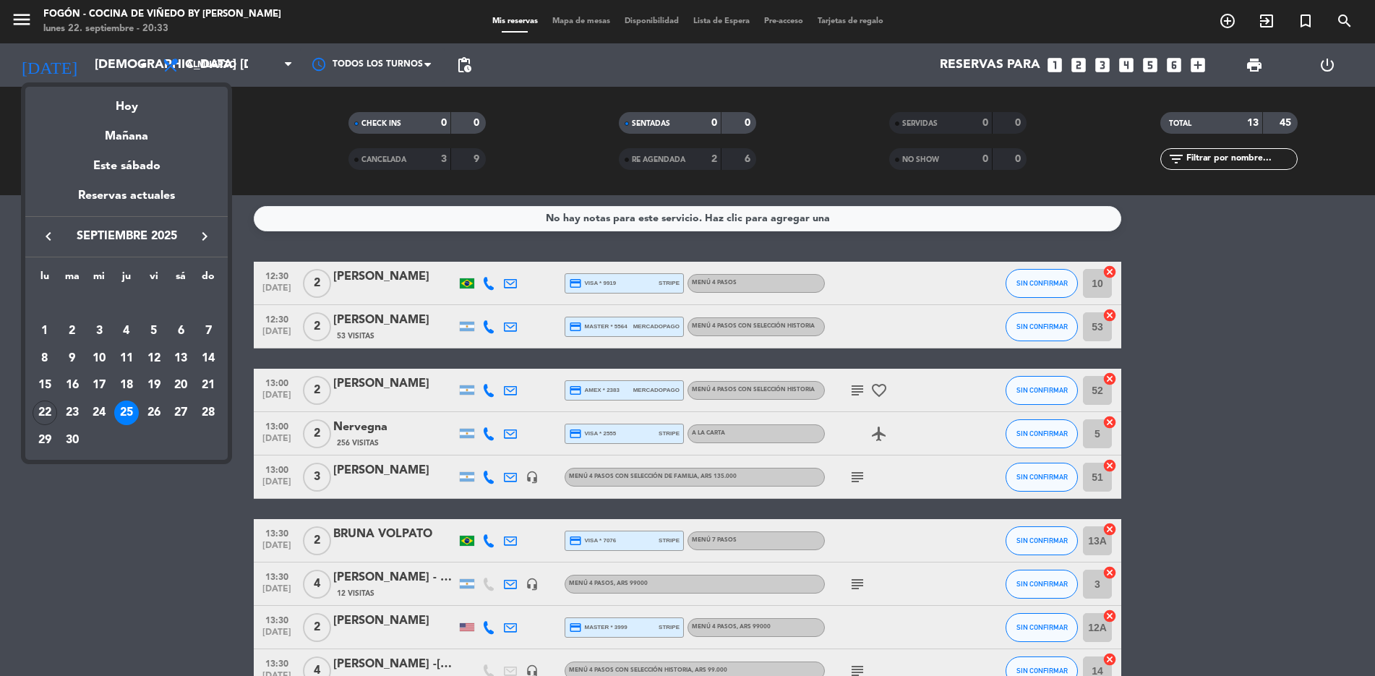
click at [156, 309] on div "26" at bounding box center [154, 413] width 25 height 25
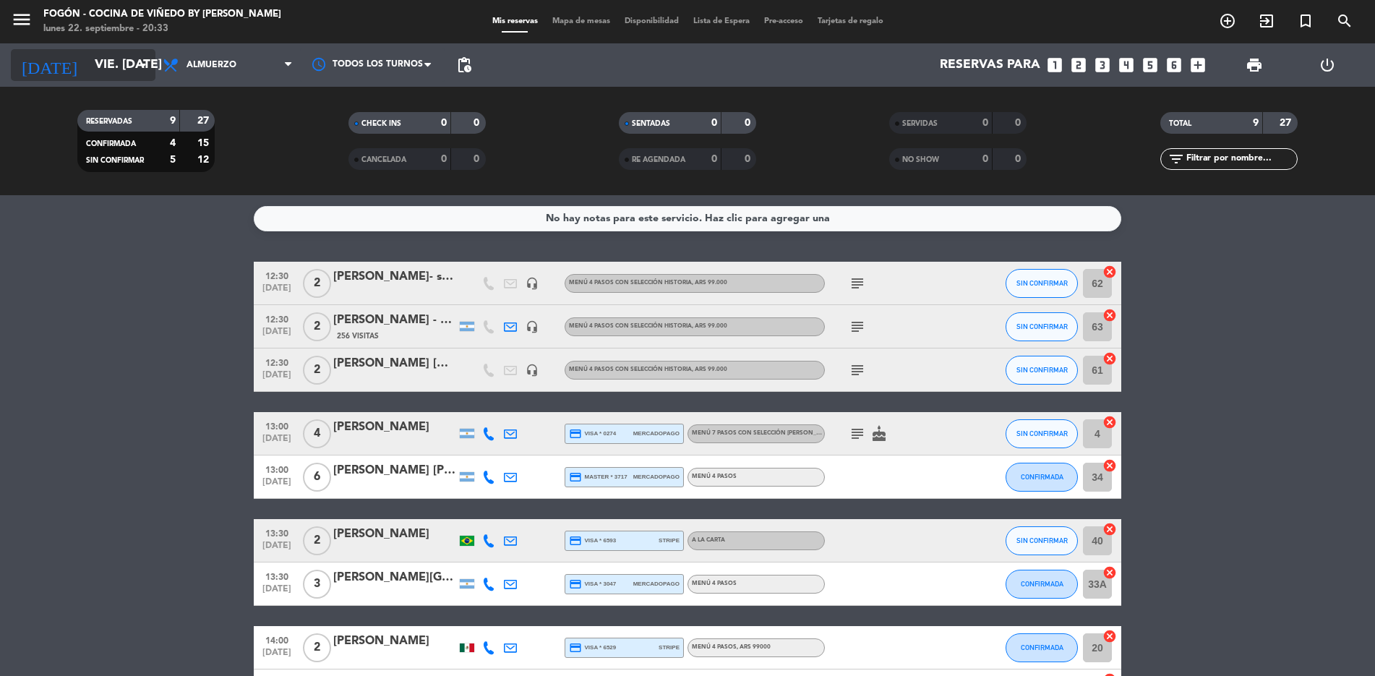
click at [145, 61] on icon "arrow_drop_down" at bounding box center [143, 64] width 17 height 17
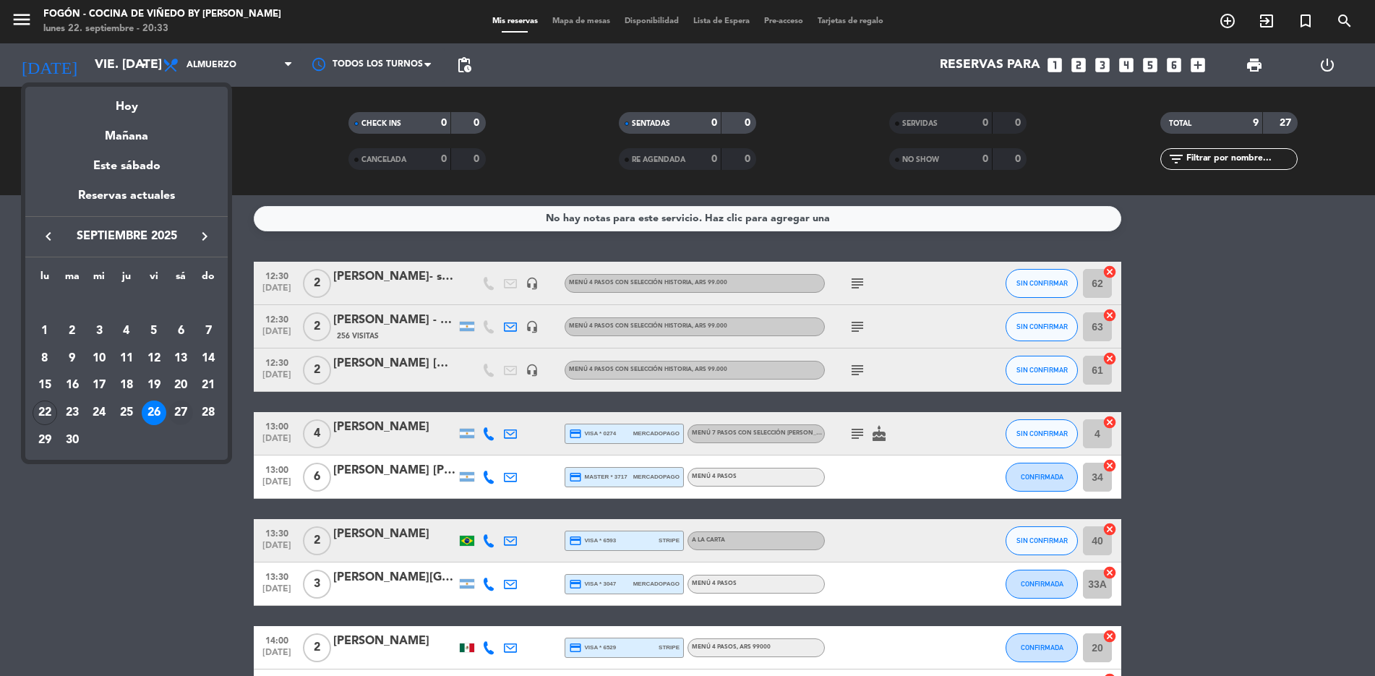
click at [182, 309] on div "27" at bounding box center [180, 413] width 25 height 25
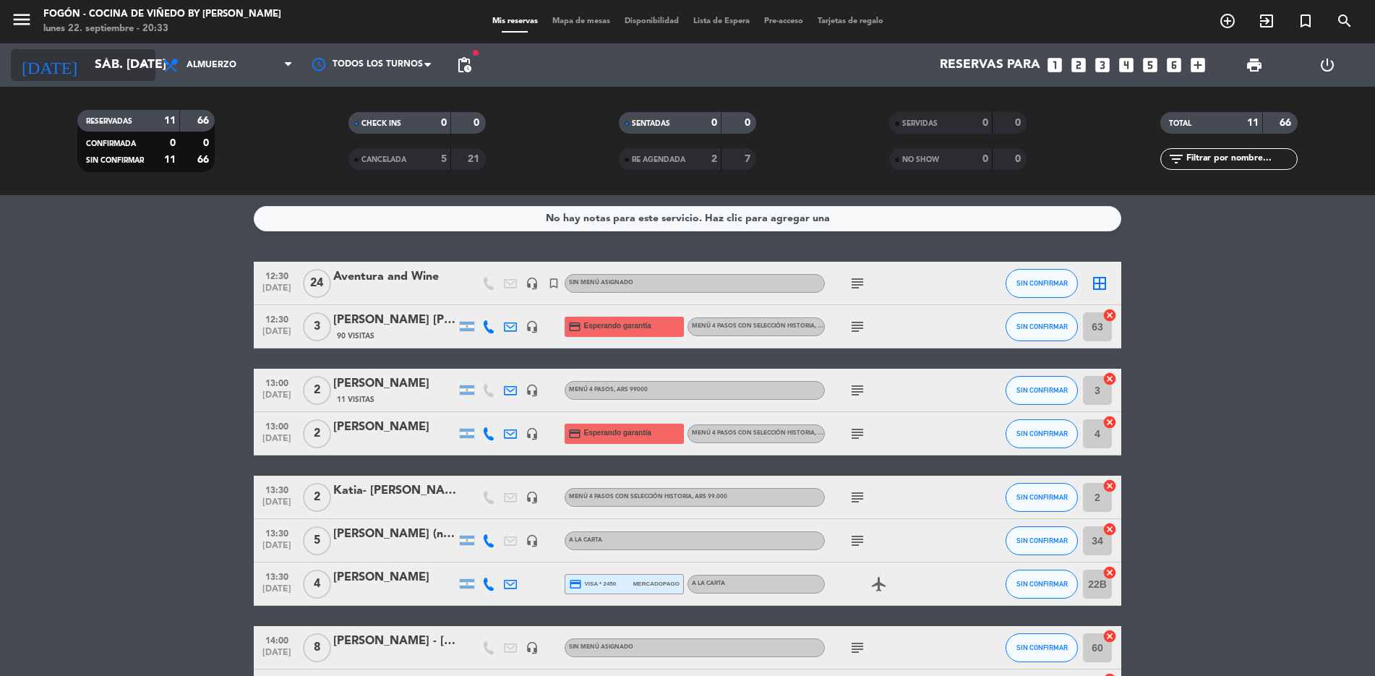
click at [141, 55] on input "sáb. [DATE]" at bounding box center [171, 65] width 168 height 29
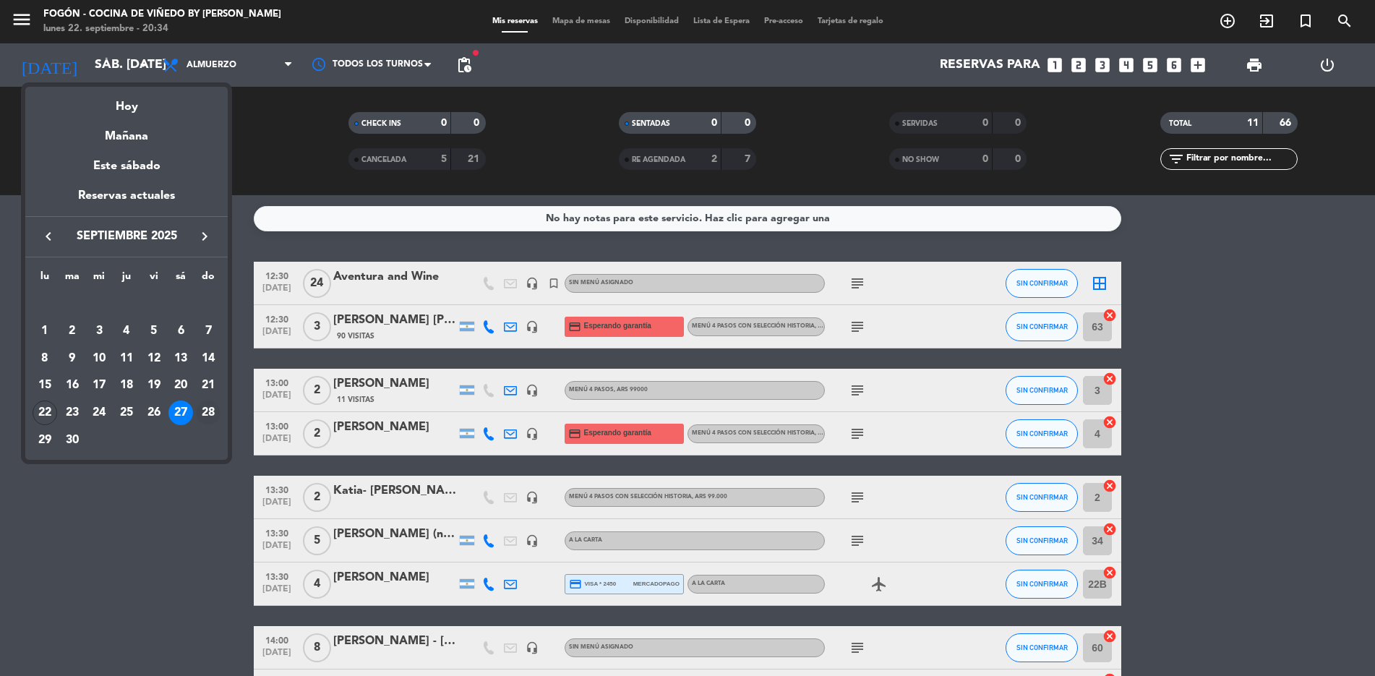
click at [208, 309] on div "28" at bounding box center [208, 413] width 25 height 25
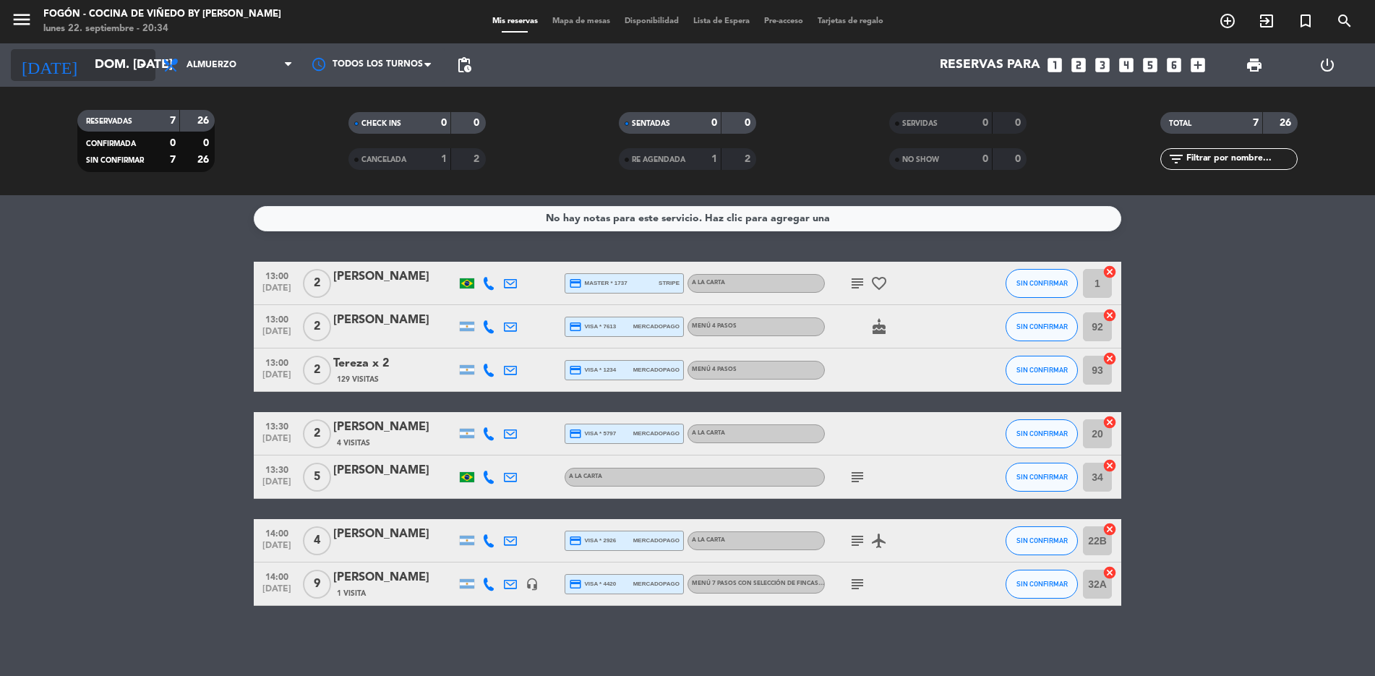
click at [142, 62] on icon "arrow_drop_down" at bounding box center [143, 64] width 17 height 17
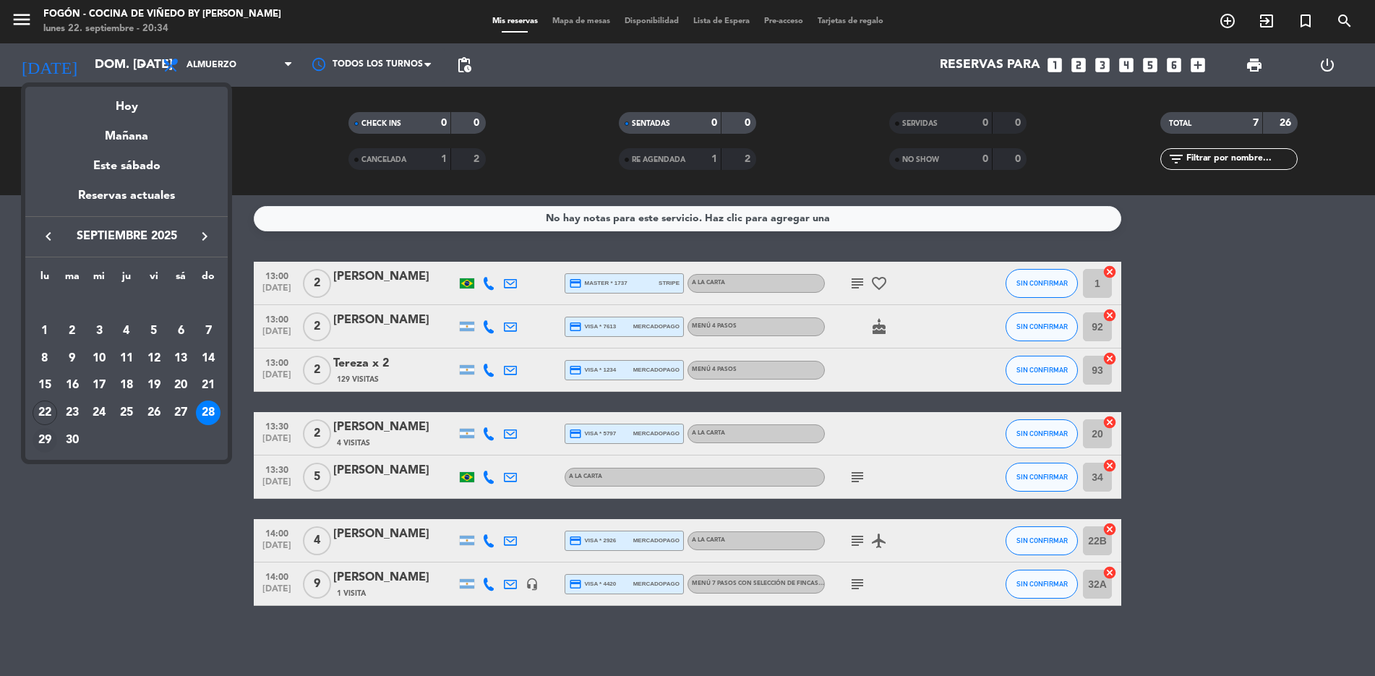
click at [41, 309] on div "29" at bounding box center [45, 440] width 25 height 25
click at [41, 309] on bookings-row "13:00 [DATE] 2 [PERSON_NAME] credit_card master * 1737 stripe A LA CARTA subjec…" at bounding box center [687, 434] width 1375 height 344
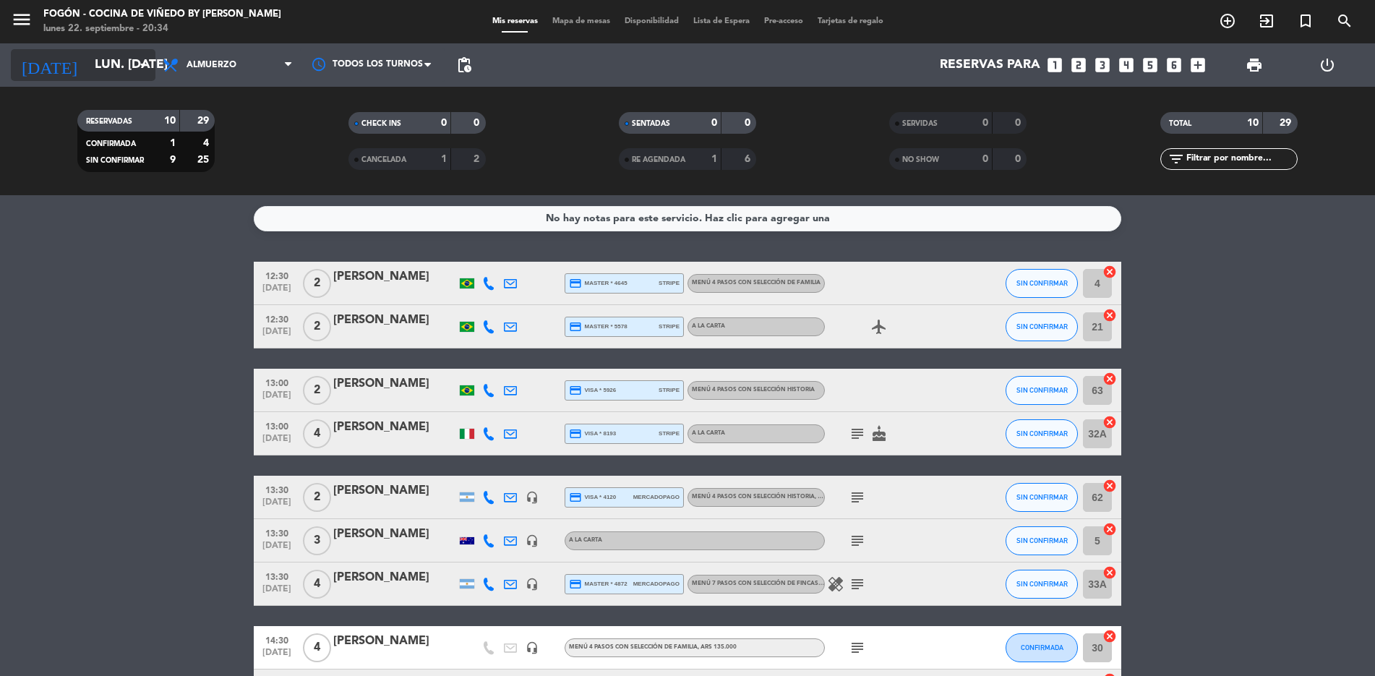
click at [144, 56] on div "[DATE] lun. [DATE] arrow_drop_down" at bounding box center [83, 65] width 145 height 32
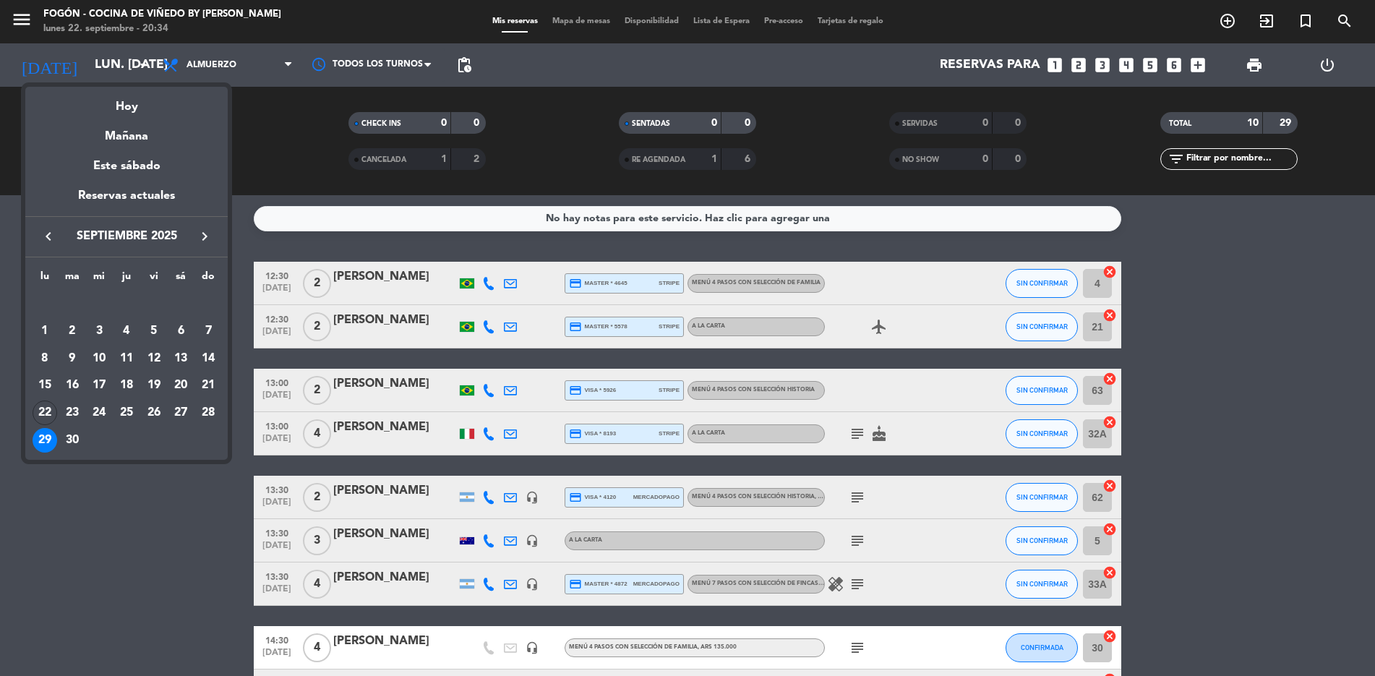
click at [144, 64] on div at bounding box center [687, 338] width 1375 height 676
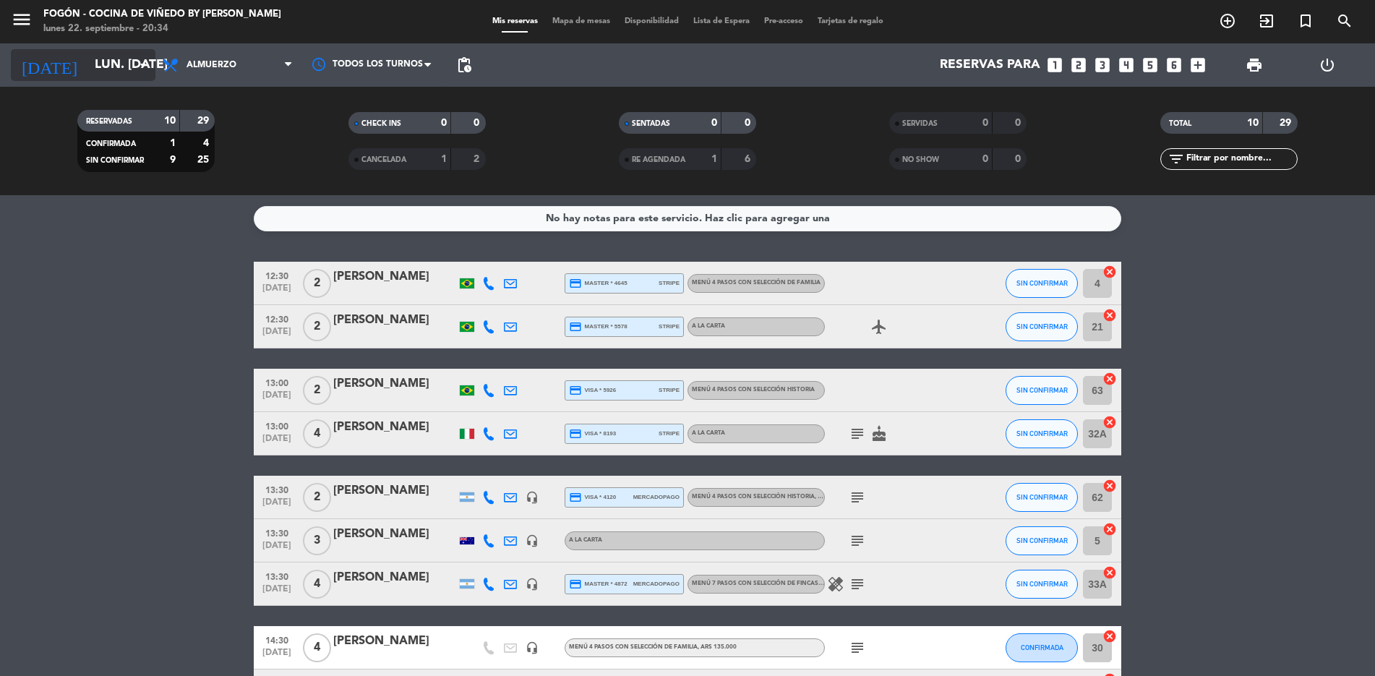
click at [141, 61] on icon "arrow_drop_down" at bounding box center [143, 64] width 17 height 17
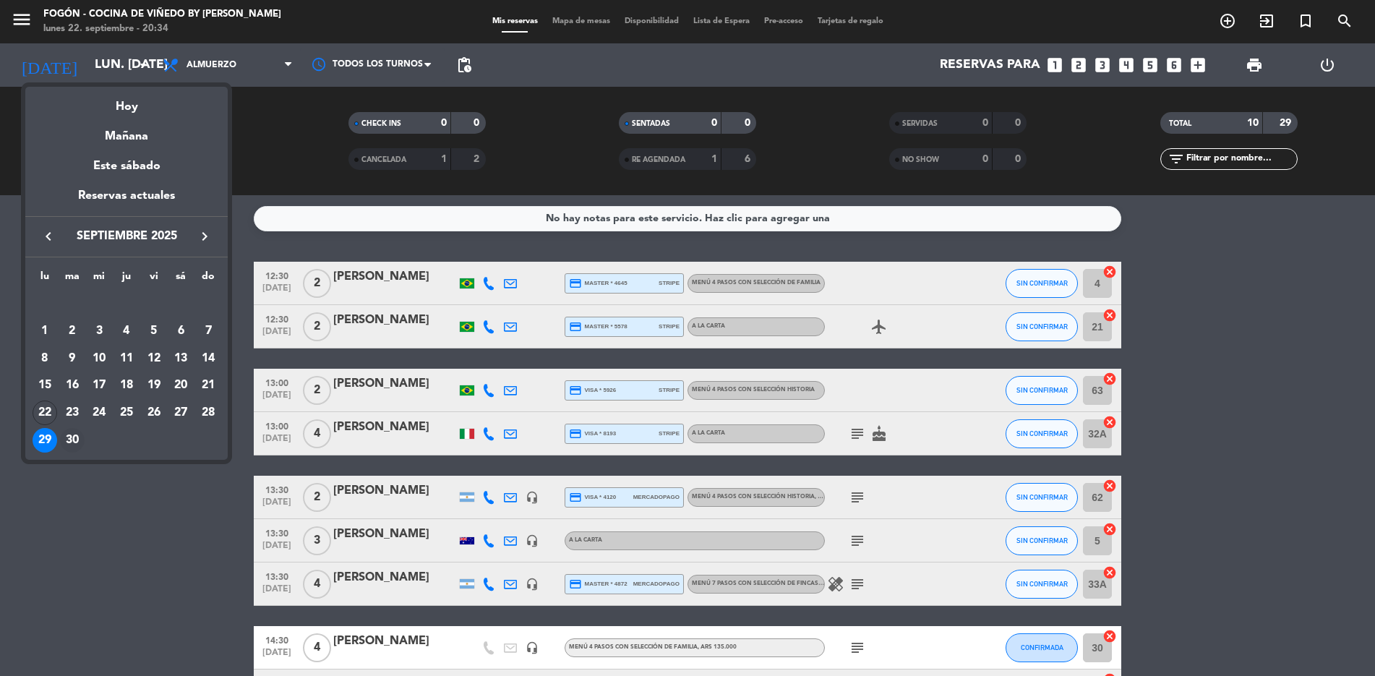
click at [72, 309] on div "30" at bounding box center [72, 440] width 25 height 25
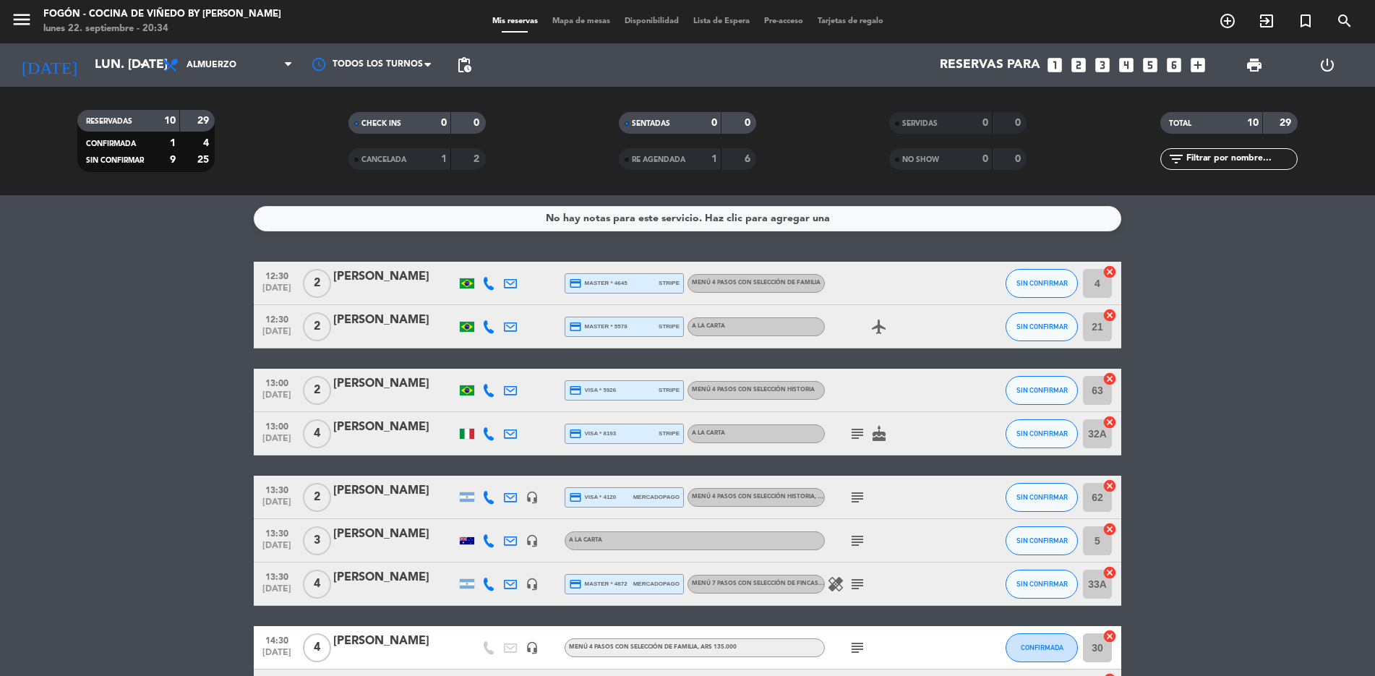
type input "[DATE] sep."
